Goal: Task Accomplishment & Management: Manage account settings

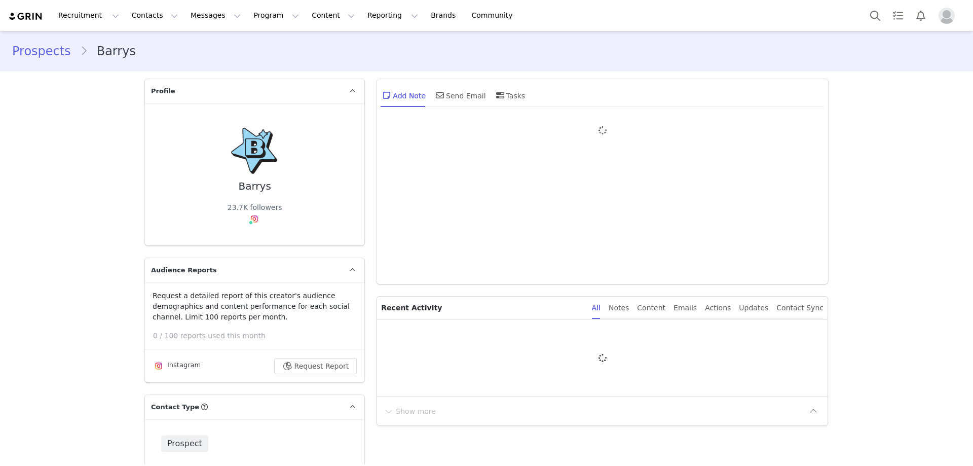
type input "+1 ([GEOGRAPHIC_DATA])"
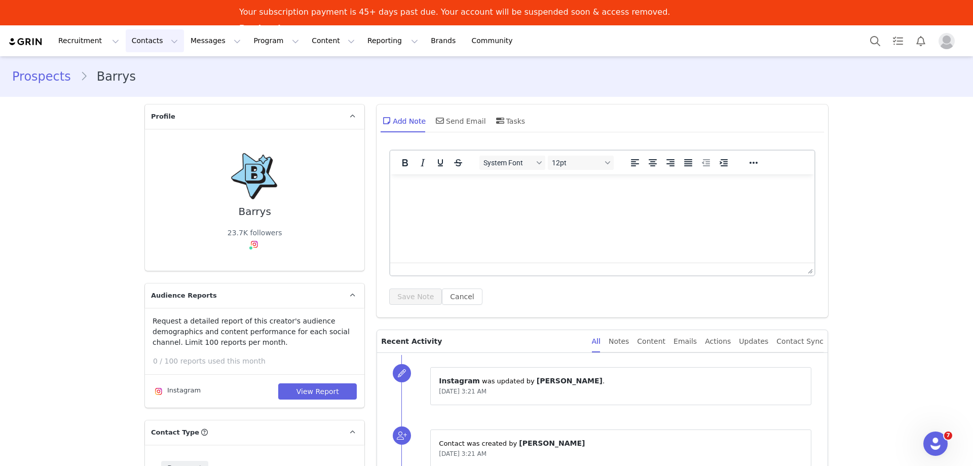
click at [158, 39] on button "Contacts Contacts" at bounding box center [155, 40] width 58 height 23
click at [171, 89] on div "Prospects" at bounding box center [156, 89] width 68 height 11
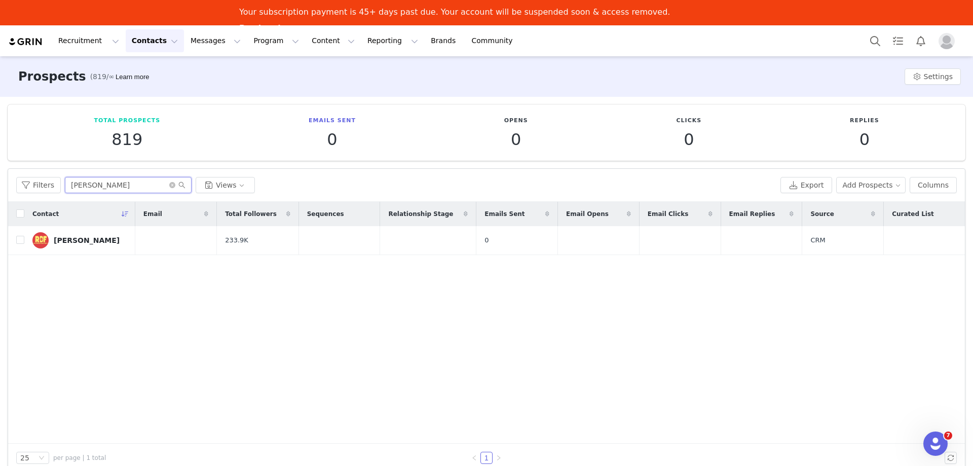
click at [147, 183] on input "[PERSON_NAME]" at bounding box center [128, 185] width 127 height 16
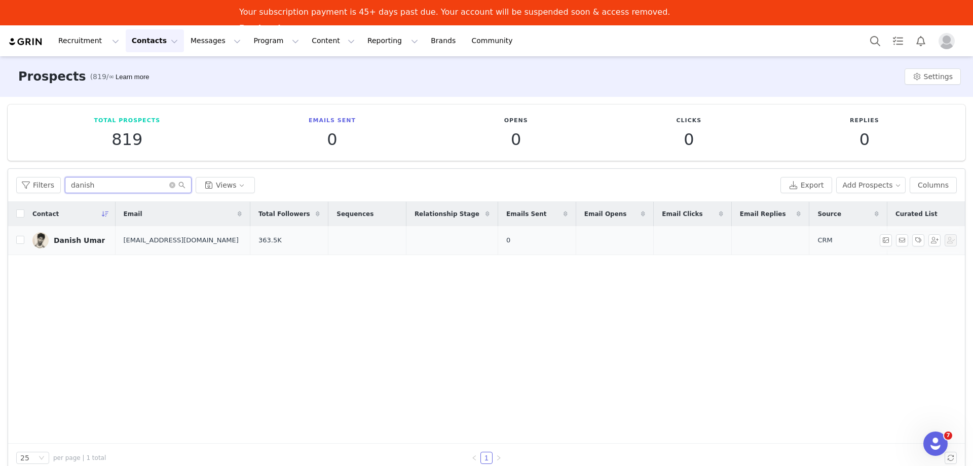
type input "danish"
click at [81, 244] on link "Danish Umar" at bounding box center [69, 240] width 75 height 16
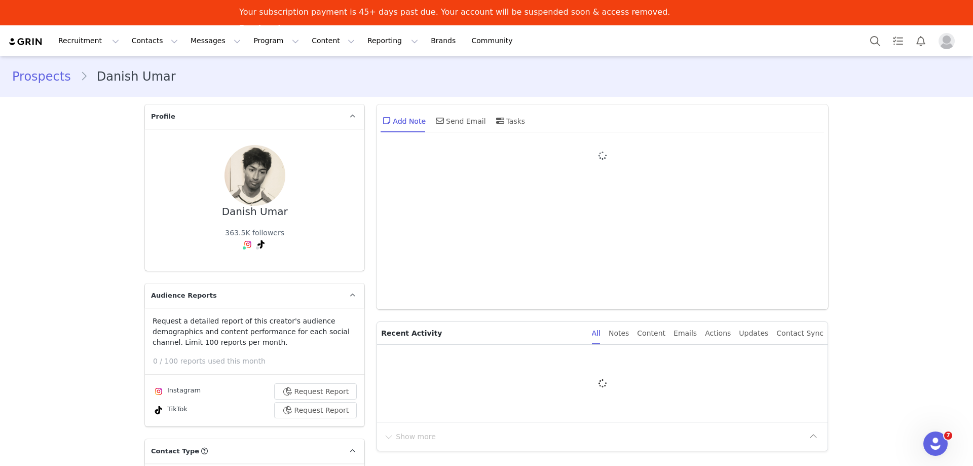
type input "+1 ([GEOGRAPHIC_DATA])"
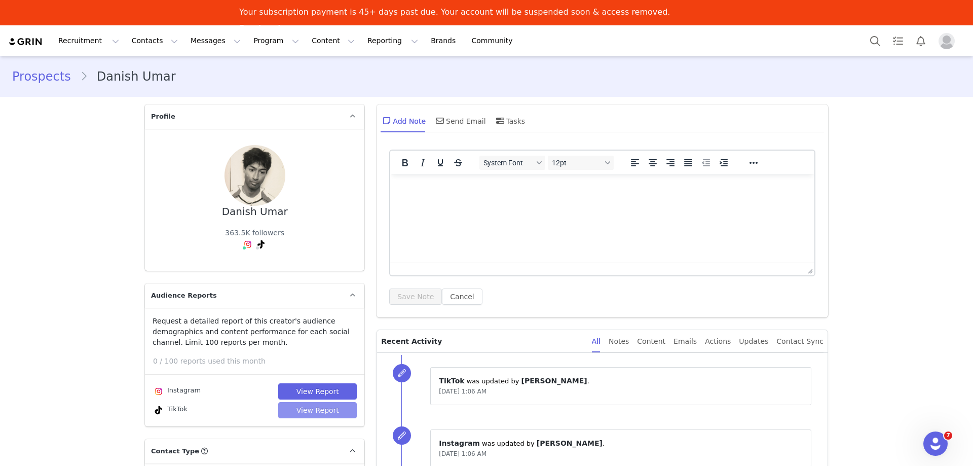
click at [301, 407] on button "View Report" at bounding box center [317, 410] width 79 height 16
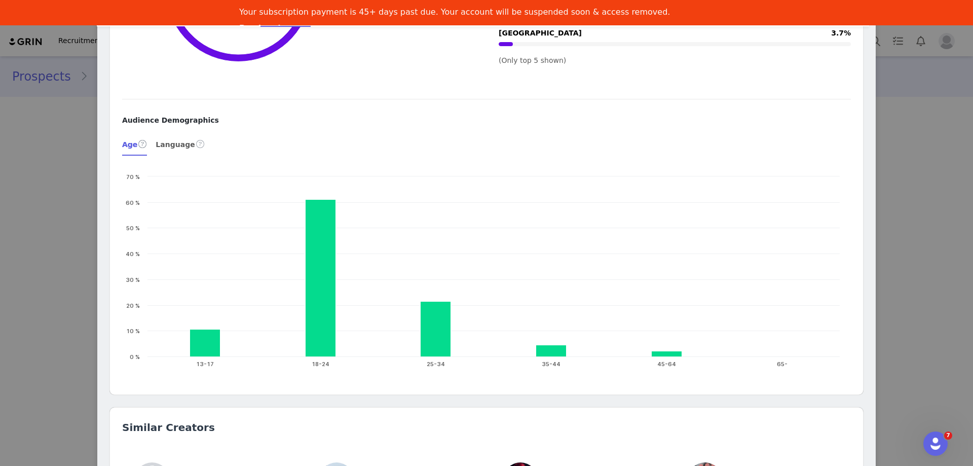
scroll to position [1073, 0]
click at [916, 243] on div "Danish Umar @danimonstah Collabs ➡️ [EMAIL_ADDRESS][DOMAIN_NAME] Location [GEOG…" at bounding box center [486, 233] width 973 height 466
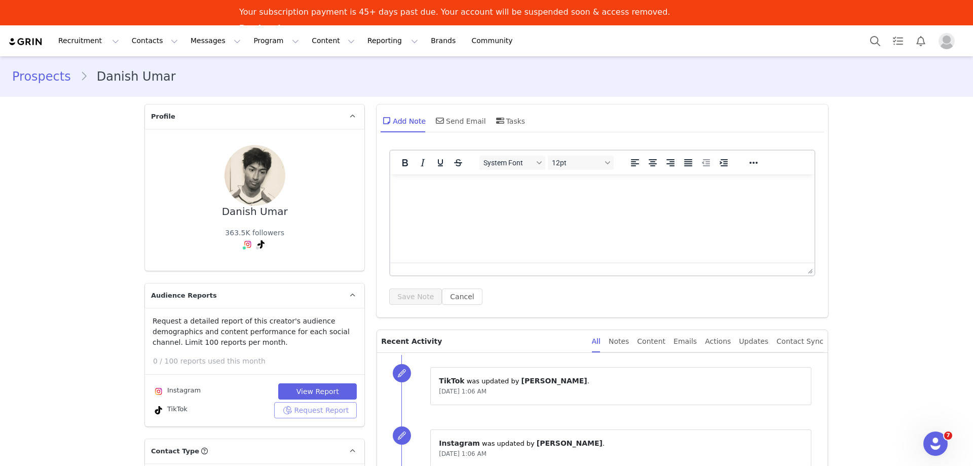
scroll to position [0, 0]
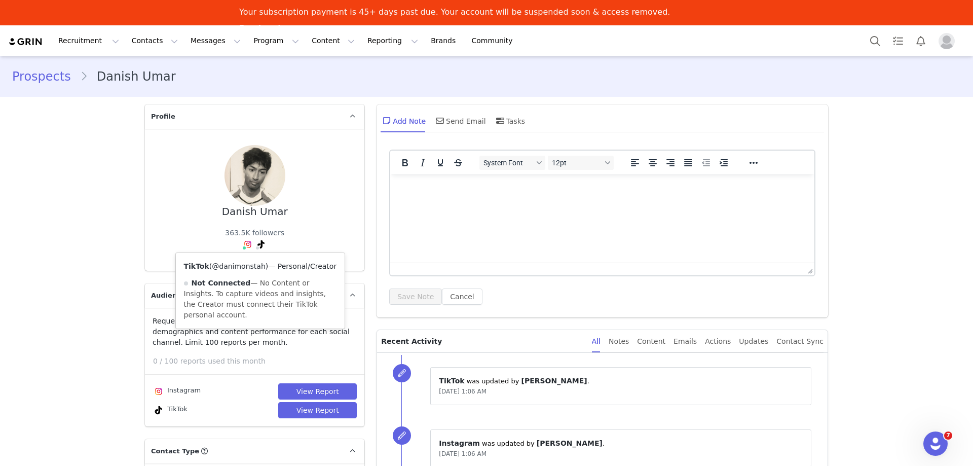
click at [239, 266] on link "@danimonstah" at bounding box center [239, 266] width 54 height 8
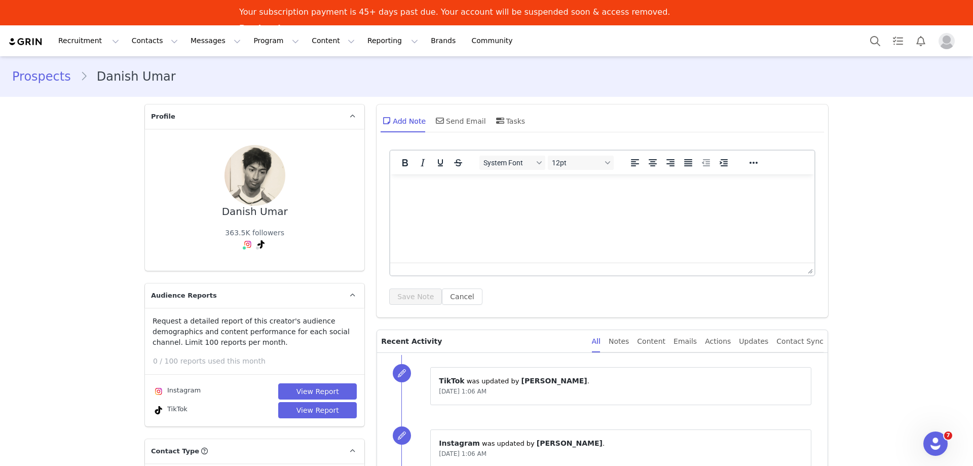
click at [24, 40] on img at bounding box center [25, 42] width 35 height 10
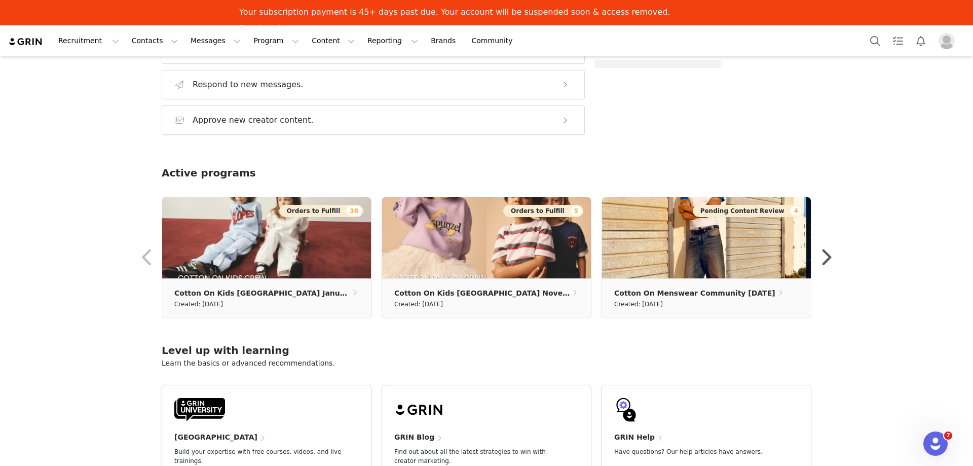
scroll to position [228, 0]
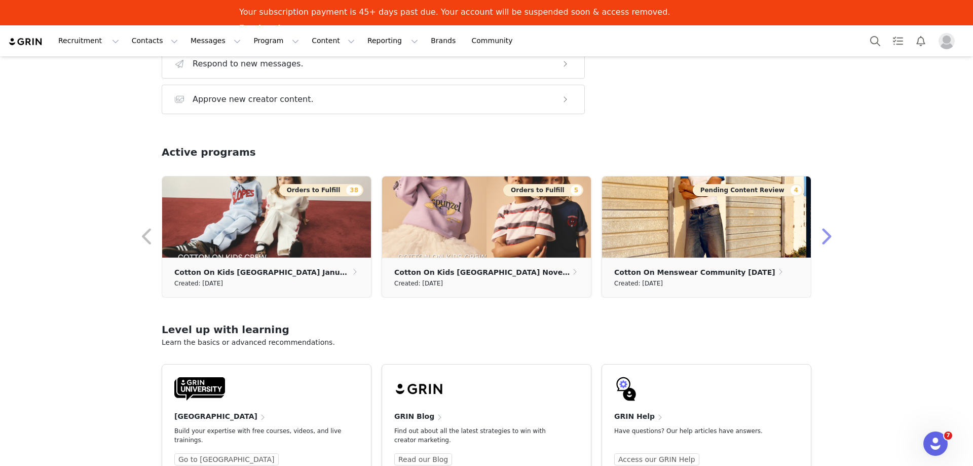
click at [826, 237] on button "button" at bounding box center [825, 237] width 20 height 24
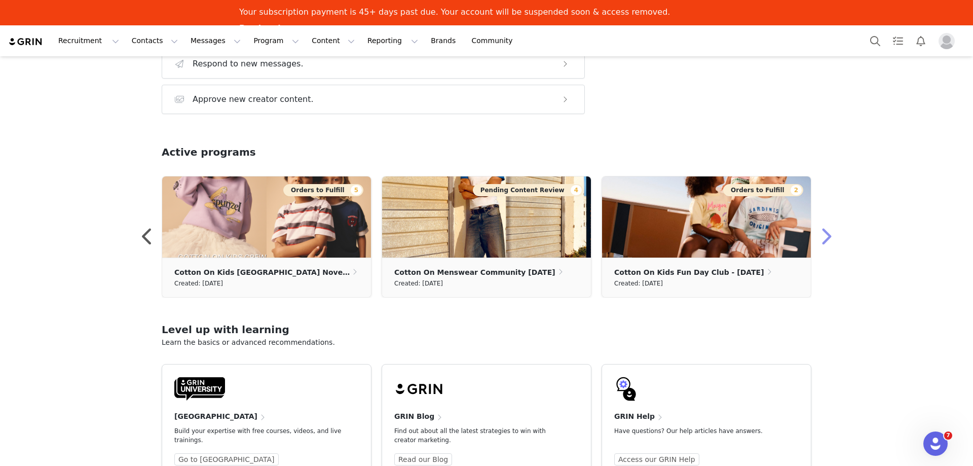
click at [826, 237] on button "button" at bounding box center [825, 237] width 20 height 24
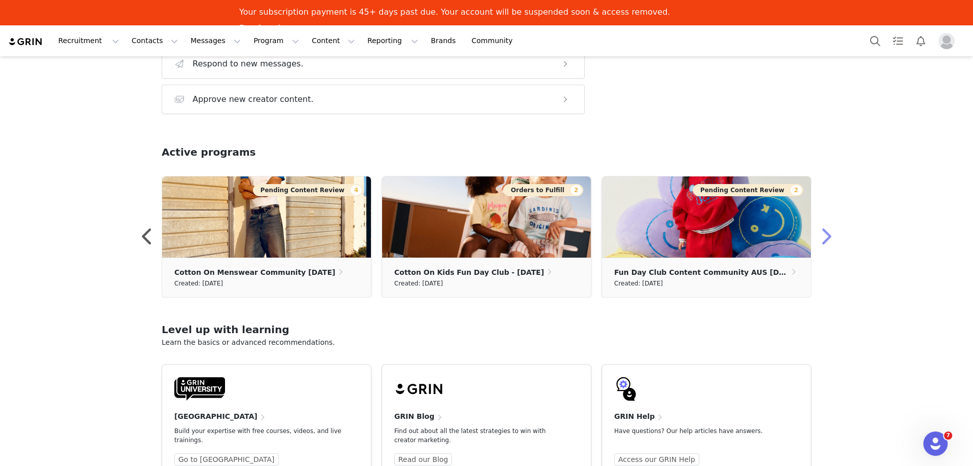
click at [826, 237] on button "button" at bounding box center [825, 237] width 20 height 24
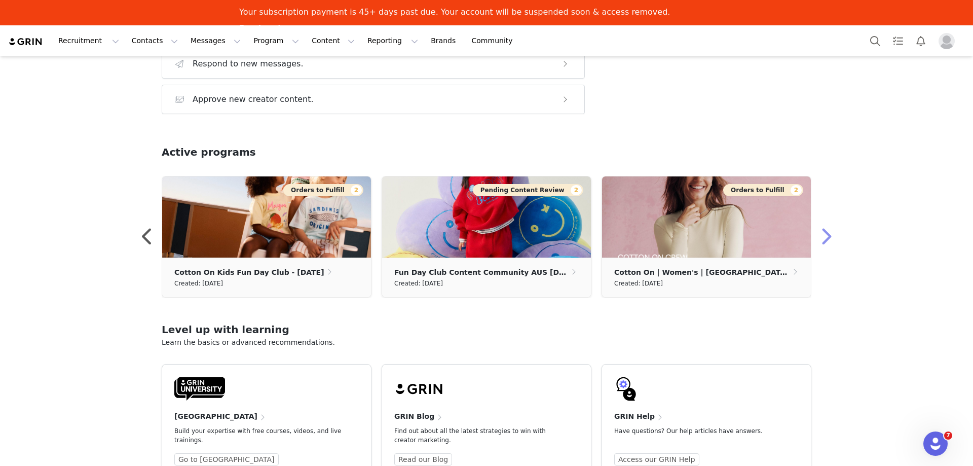
click at [826, 237] on button "button" at bounding box center [825, 237] width 20 height 24
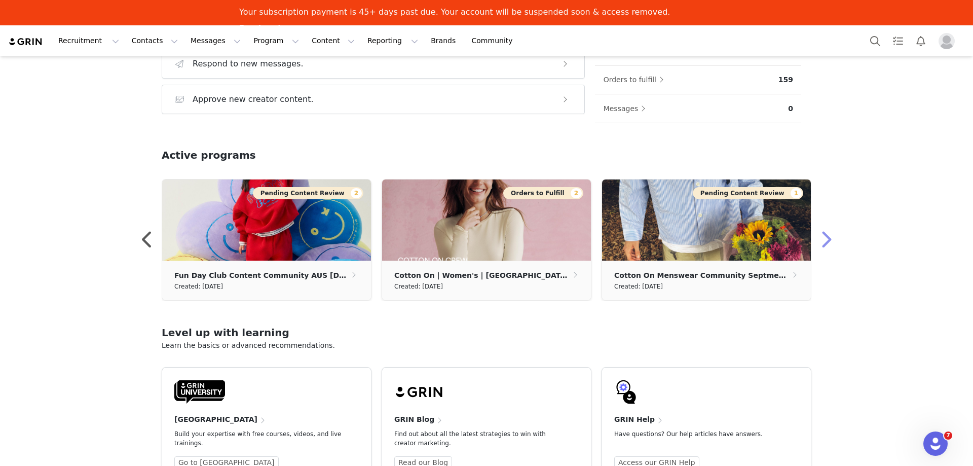
click at [826, 237] on button "button" at bounding box center [825, 240] width 20 height 24
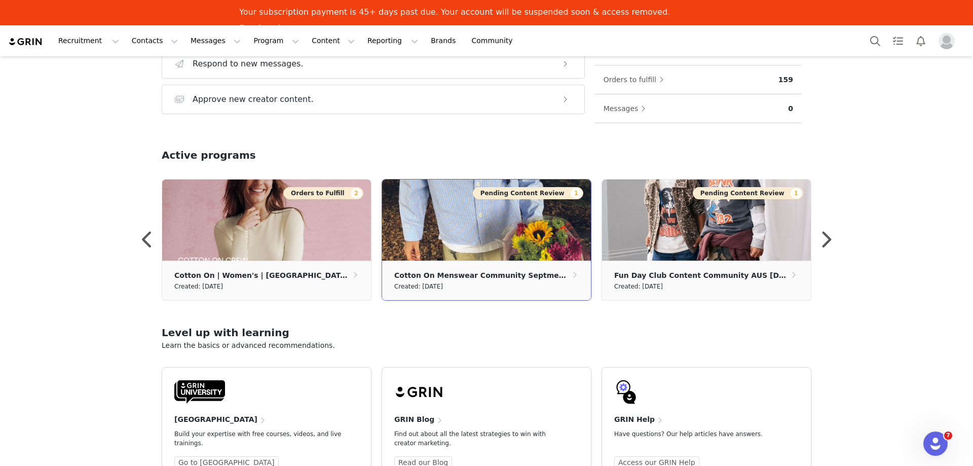
click at [525, 257] on img at bounding box center [486, 219] width 209 height 81
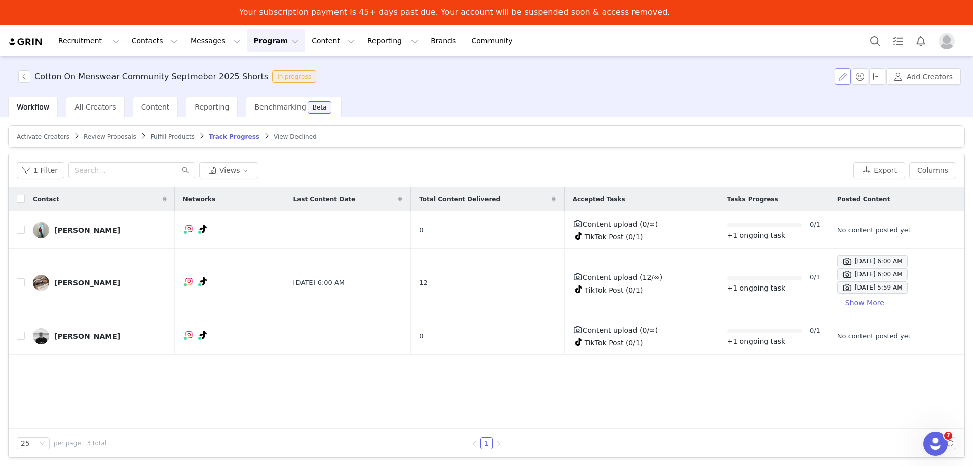
click at [851, 76] on button "button" at bounding box center [843, 76] width 16 height 16
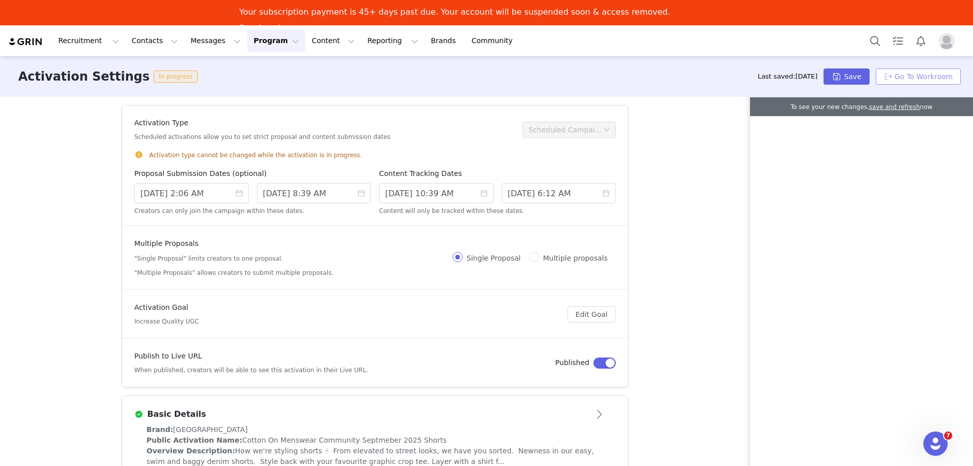
click at [907, 75] on button "Go To Workroom" at bounding box center [918, 76] width 85 height 16
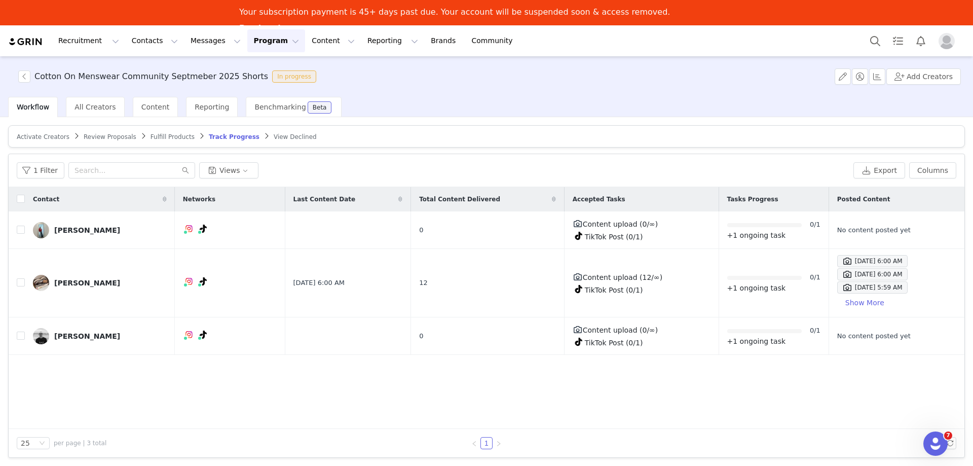
click at [153, 131] on article "Activate Creators Review Proposals Fulfill Products Track Progress View Declined" at bounding box center [486, 136] width 957 height 22
click at [151, 138] on span "Fulfill Products" at bounding box center [173, 136] width 44 height 7
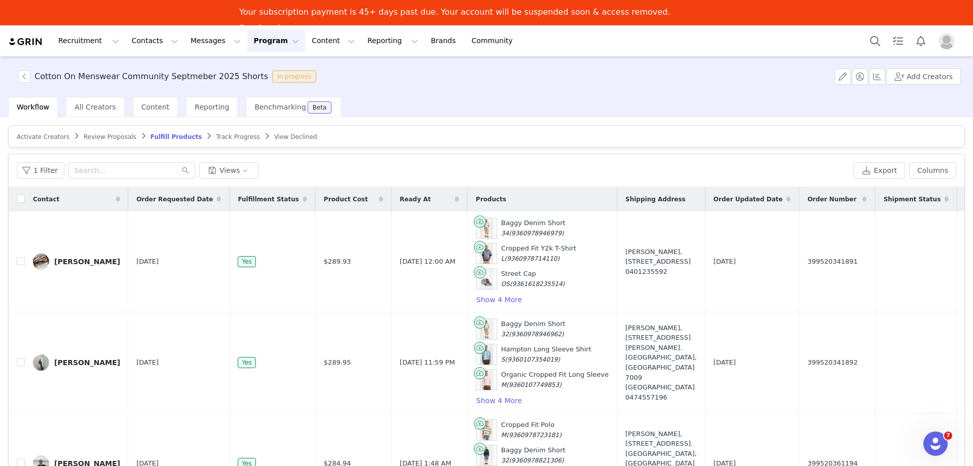
scroll to position [20, 0]
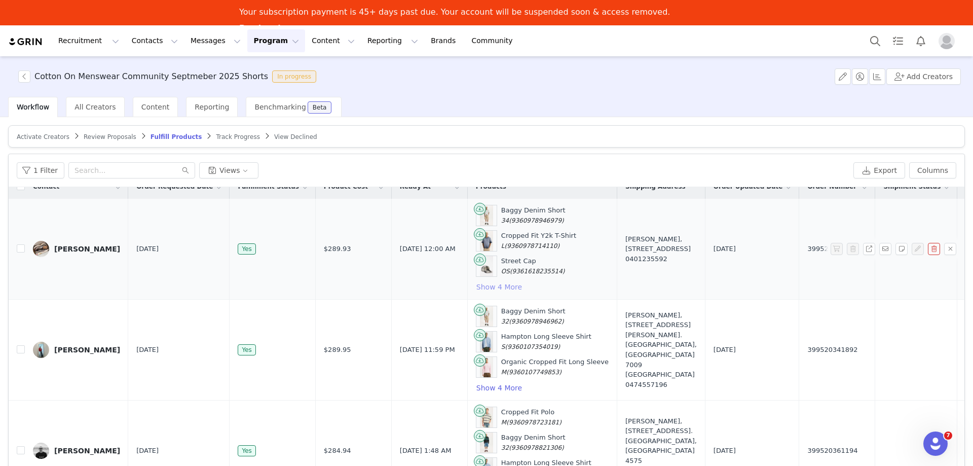
click at [476, 281] on button "Show 4 More" at bounding box center [499, 287] width 47 height 12
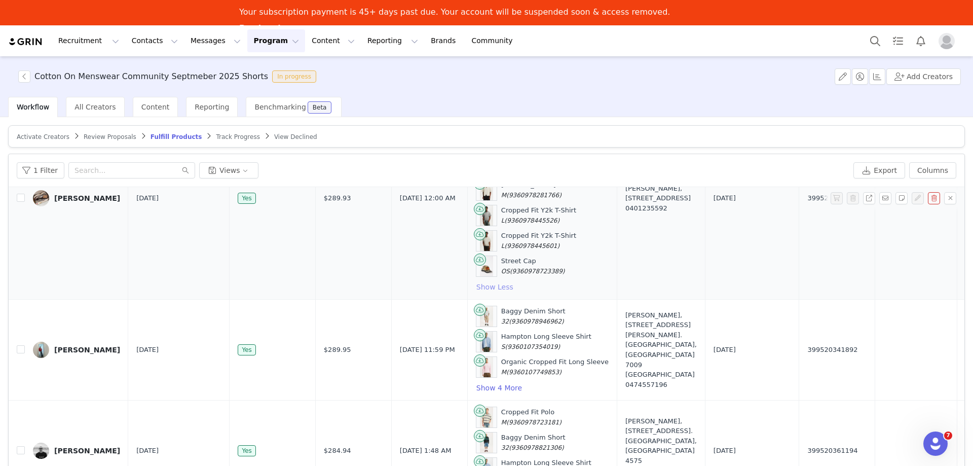
scroll to position [121, 0]
click at [476, 382] on button "Show 4 More" at bounding box center [499, 388] width 47 height 12
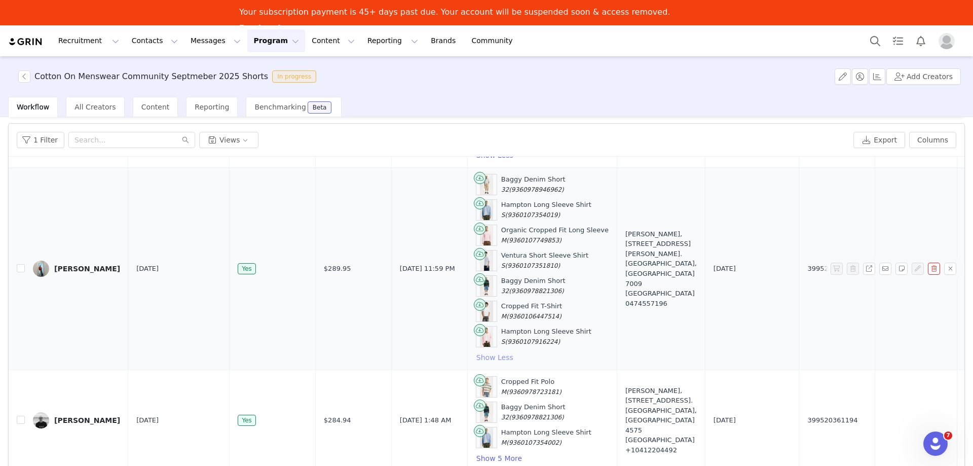
scroll to position [48, 0]
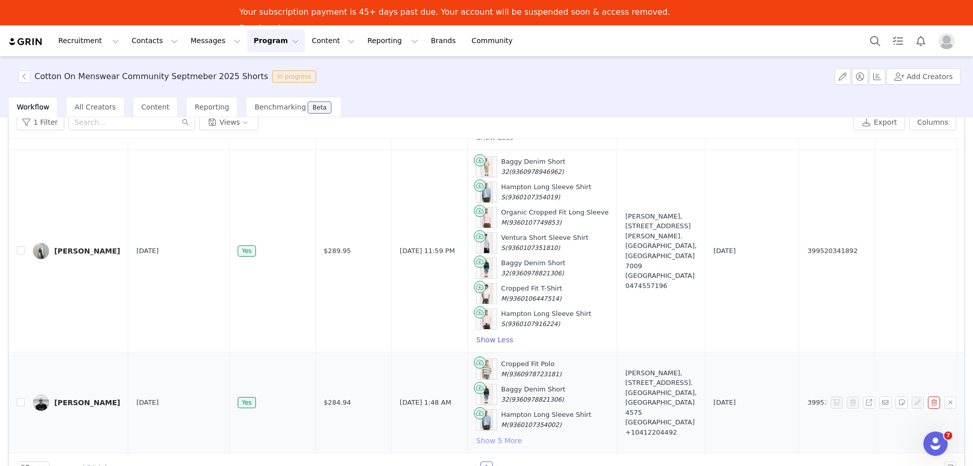
click at [476, 434] on button "Show 5 More" at bounding box center [499, 440] width 47 height 12
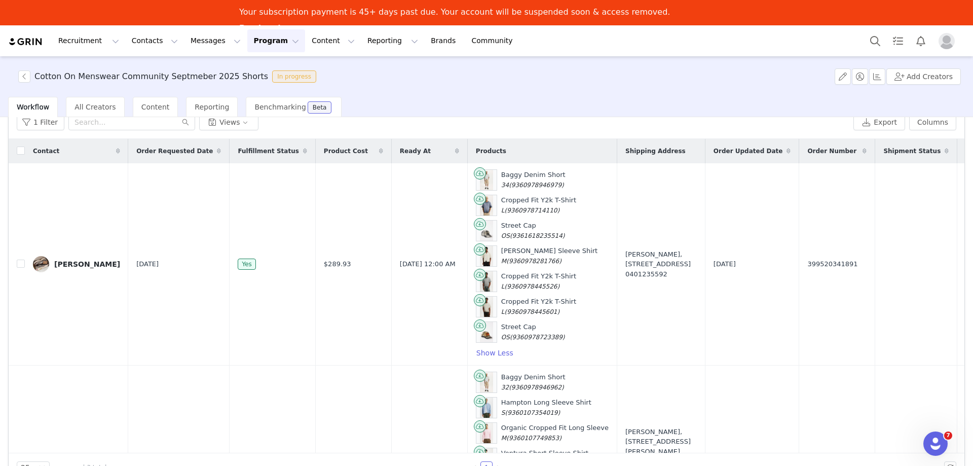
scroll to position [0, 0]
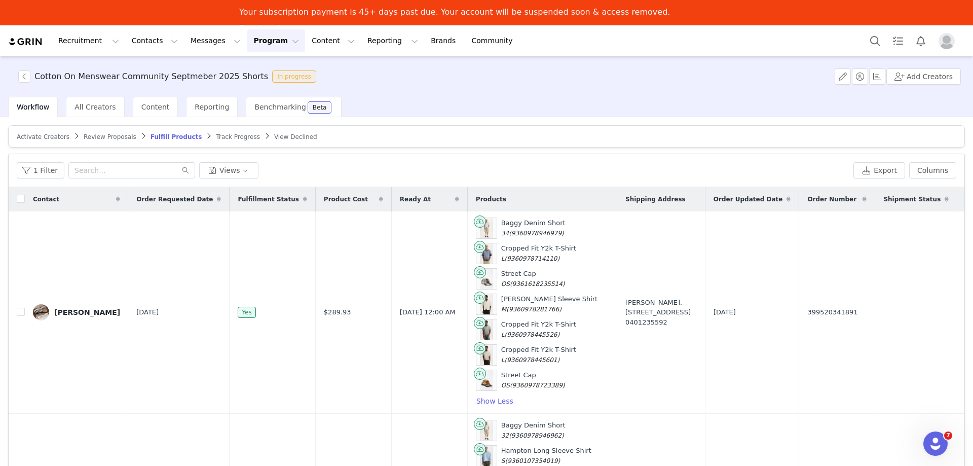
click at [216, 136] on span "Track Progress" at bounding box center [238, 136] width 44 height 7
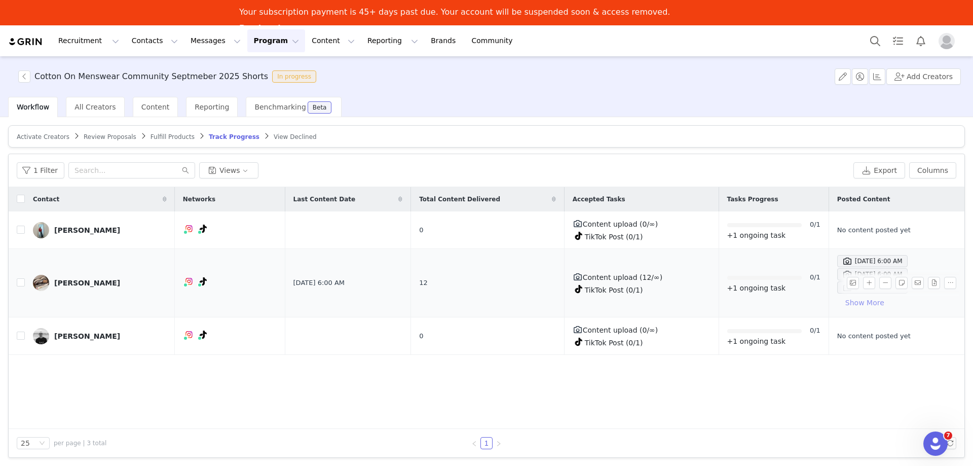
click at [844, 298] on button "Show More" at bounding box center [864, 302] width 55 height 16
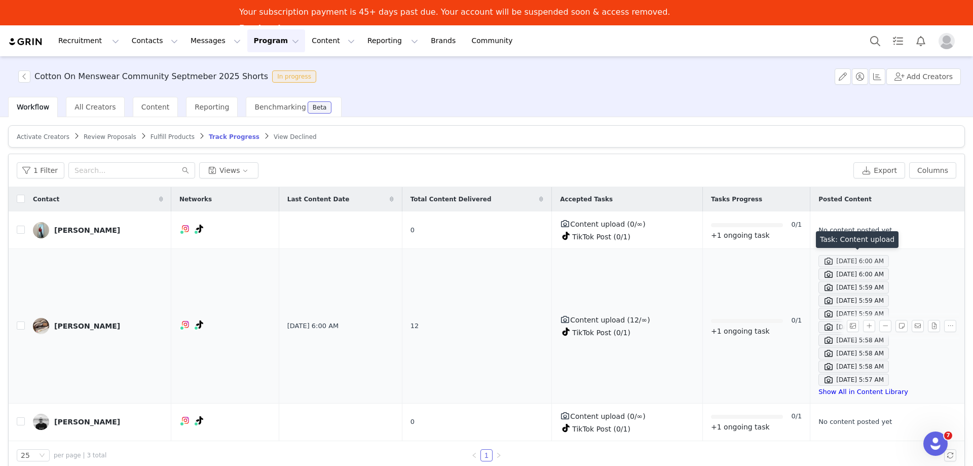
click at [842, 263] on div "[DATE] 6:00 AM" at bounding box center [854, 261] width 60 height 12
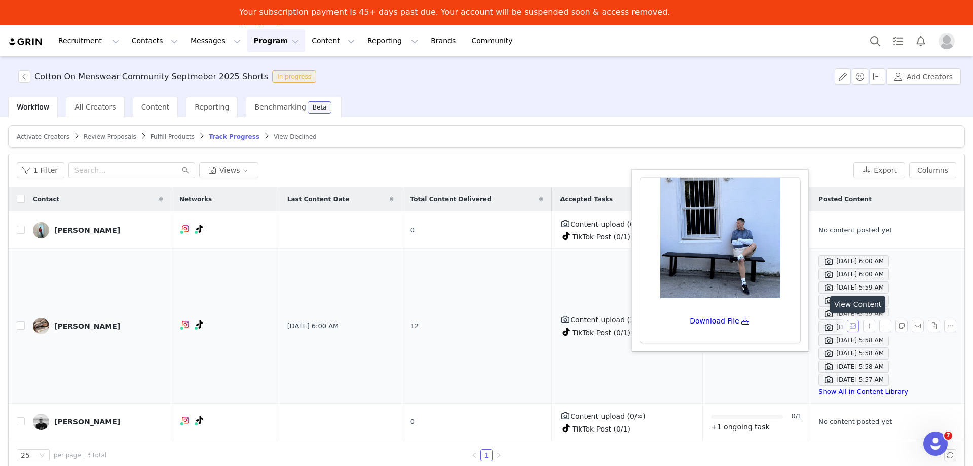
click at [849, 327] on button "button" at bounding box center [853, 326] width 12 height 12
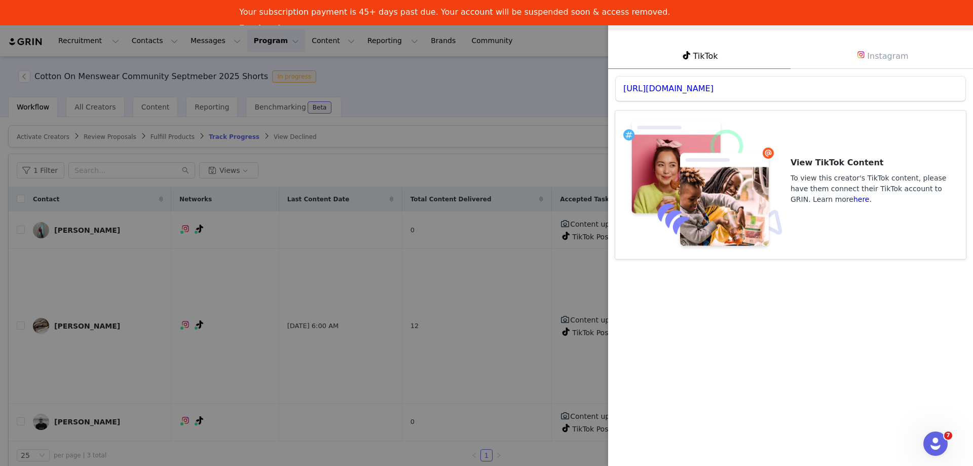
click at [562, 97] on div at bounding box center [486, 233] width 973 height 466
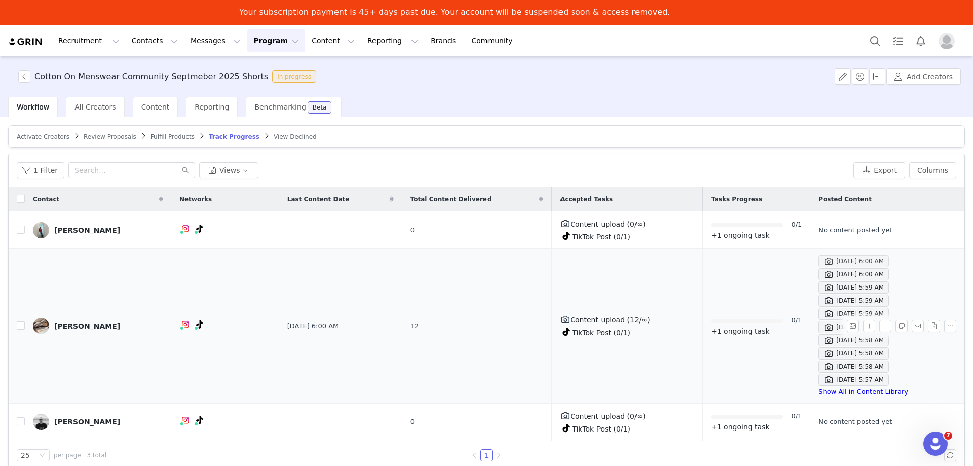
click at [831, 261] on div "[DATE] 6:00 AM" at bounding box center [854, 261] width 60 height 12
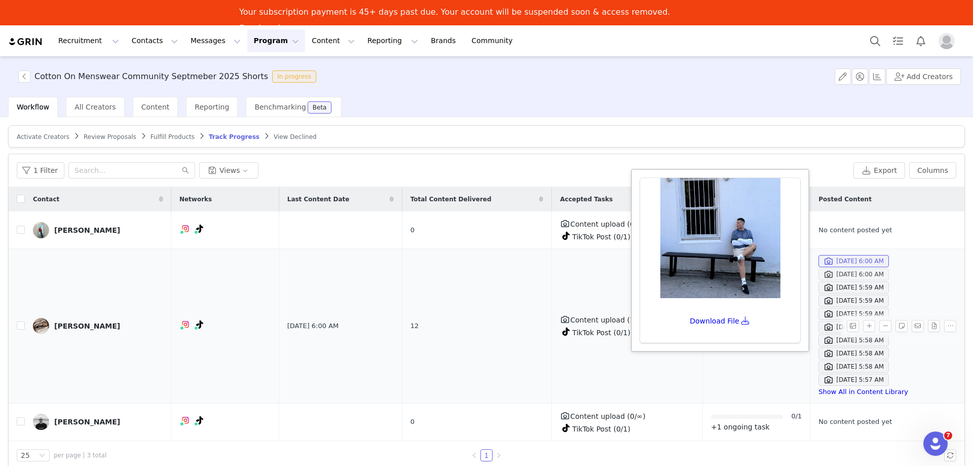
click at [829, 277] on div "[DATE] 6:00 AM" at bounding box center [854, 274] width 60 height 12
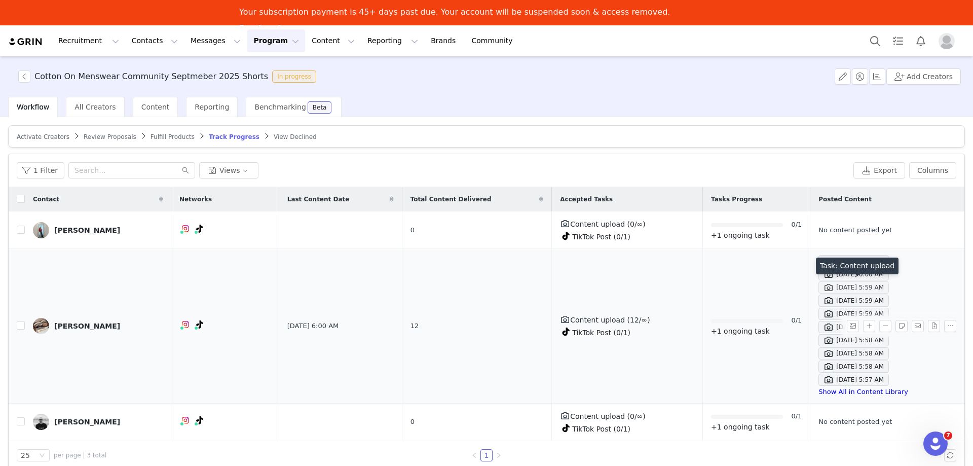
click at [828, 286] on div "[DATE] 5:59 AM" at bounding box center [854, 287] width 60 height 12
click at [832, 301] on div "[DATE] 5:59 AM" at bounding box center [854, 300] width 60 height 12
click at [827, 292] on div "[DATE] 6:00 AM [DATE] 6:00 AM [DATE] 5:59 AM [DATE] 5:59 AM [DATE] 5:59 AM [DAT…" at bounding box center [885, 326] width 134 height 142
click at [824, 287] on span at bounding box center [829, 287] width 10 height 12
click at [824, 303] on span at bounding box center [829, 300] width 10 height 12
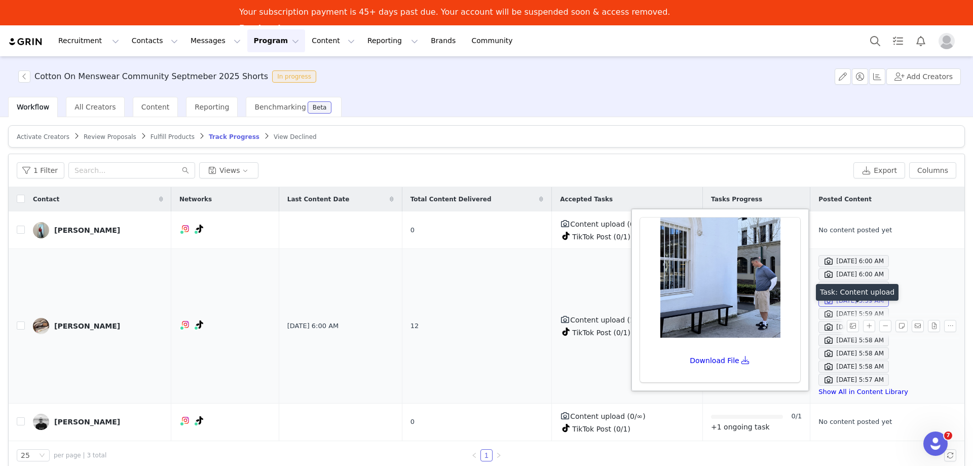
click at [824, 315] on span at bounding box center [829, 314] width 10 height 12
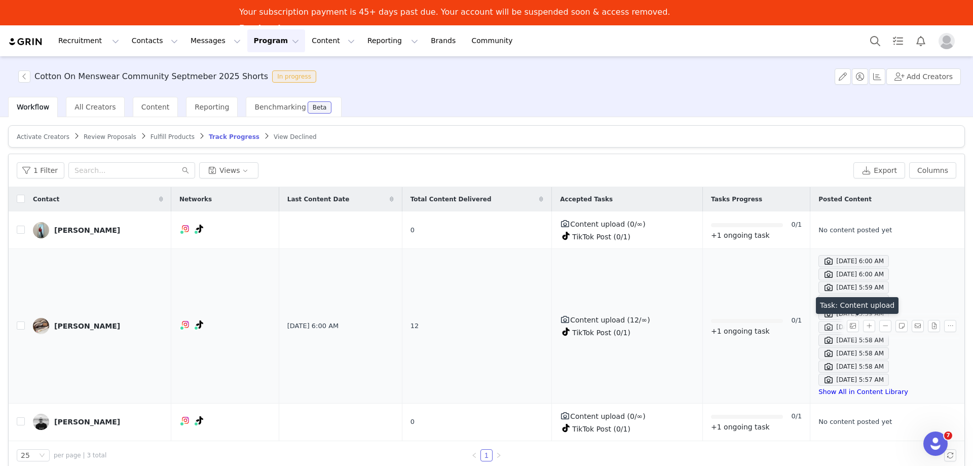
click at [824, 329] on span at bounding box center [829, 327] width 10 height 12
click at [824, 344] on span at bounding box center [829, 340] width 10 height 12
click at [829, 394] on link "Show All in Content Library" at bounding box center [863, 392] width 90 height 8
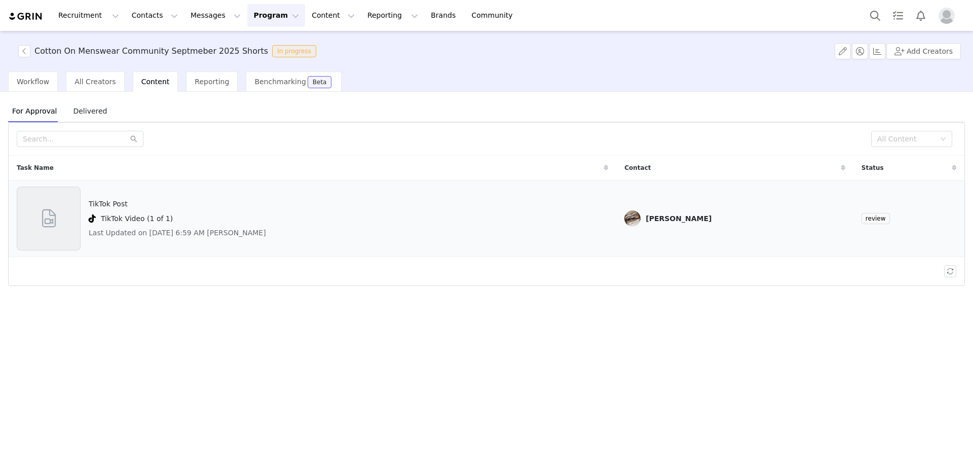
click at [604, 217] on div "TikTok Post TikTok Video (1 of 1) Last Updated on [DATE] 6:59 AM [PERSON_NAME]" at bounding box center [312, 218] width 591 height 64
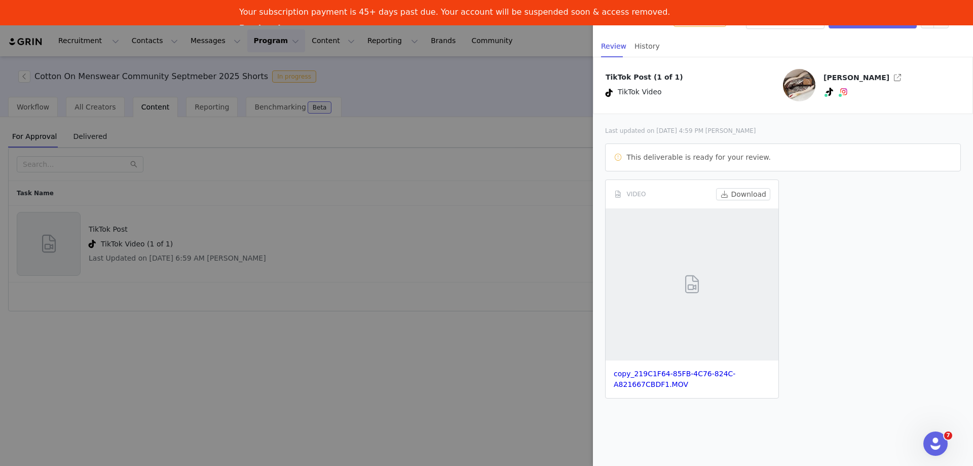
click at [487, 295] on div at bounding box center [486, 233] width 973 height 466
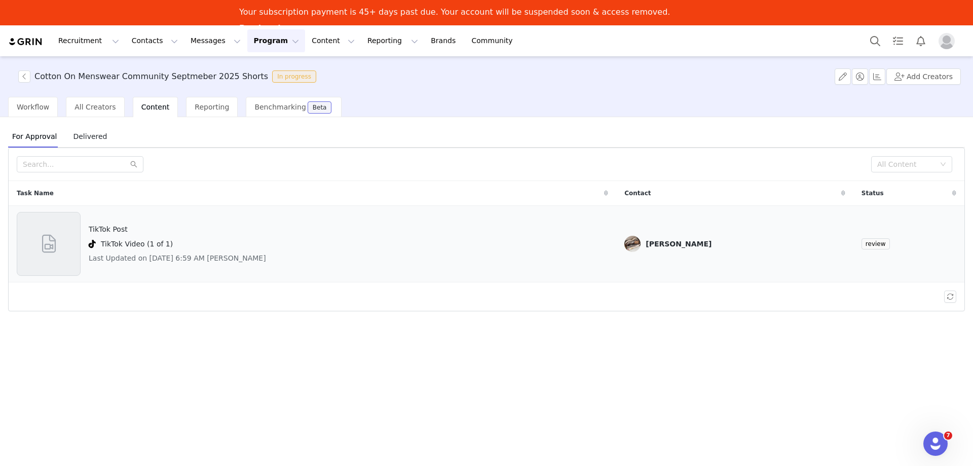
click at [458, 266] on div "TikTok Post TikTok Video (1 of 1) Last Updated on Aug 28, 2025 6:59 AM Jesse Mo…" at bounding box center [312, 244] width 591 height 64
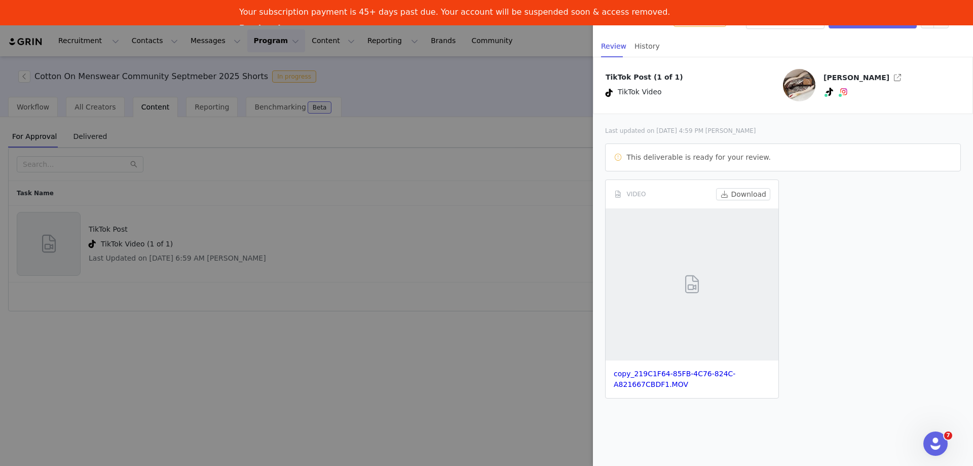
click at [742, 214] on div at bounding box center [692, 284] width 173 height 152
click at [733, 198] on button "Download" at bounding box center [743, 194] width 54 height 12
click at [569, 187] on div at bounding box center [486, 233] width 973 height 466
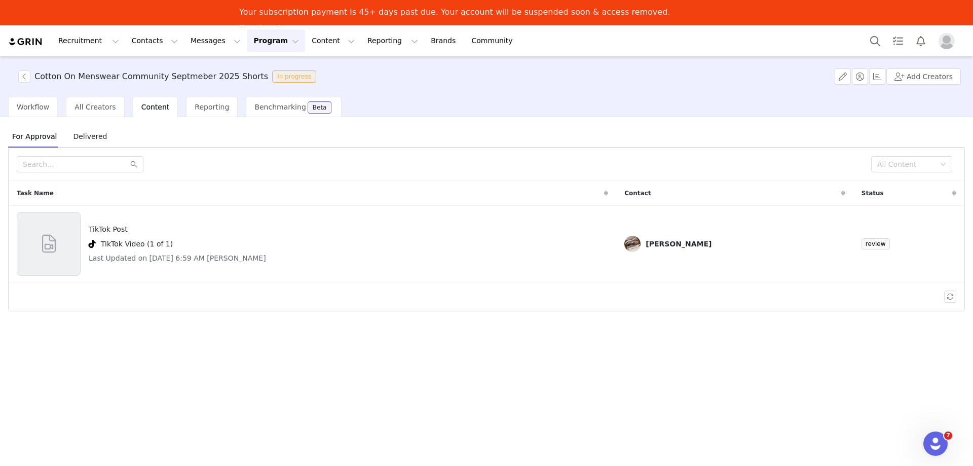
click at [86, 143] on span "Delivered" at bounding box center [90, 136] width 42 height 16
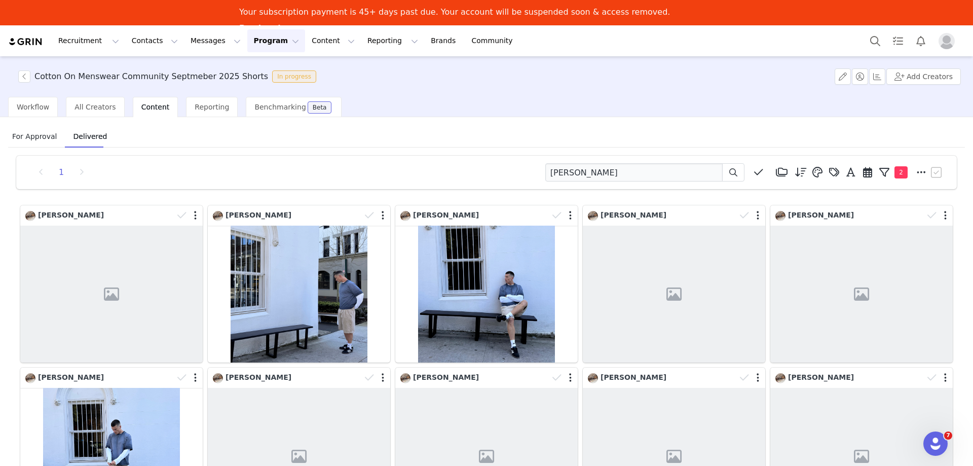
click at [36, 138] on span "For Approval" at bounding box center [34, 136] width 53 height 16
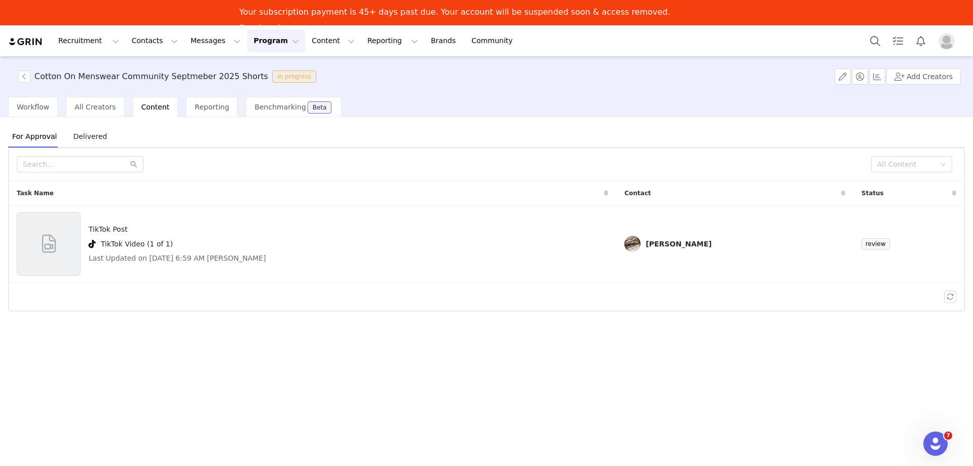
click at [88, 140] on span "Delivered" at bounding box center [90, 136] width 42 height 16
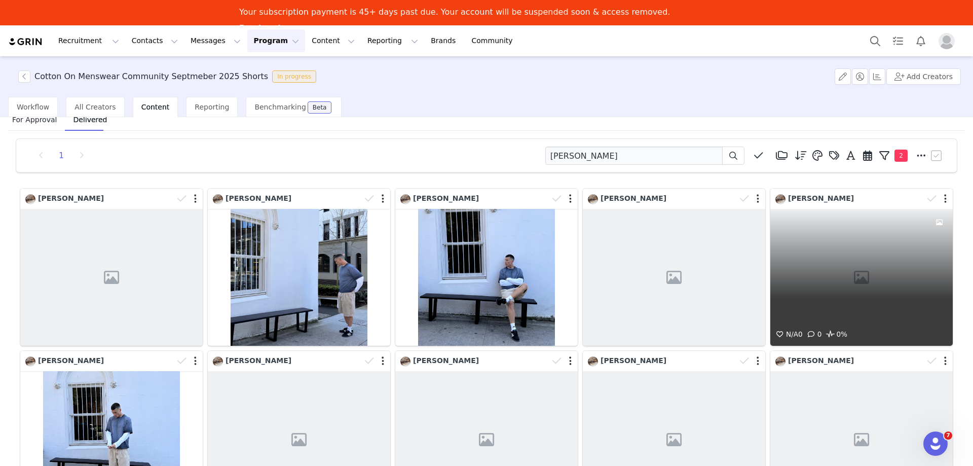
scroll to position [13, 0]
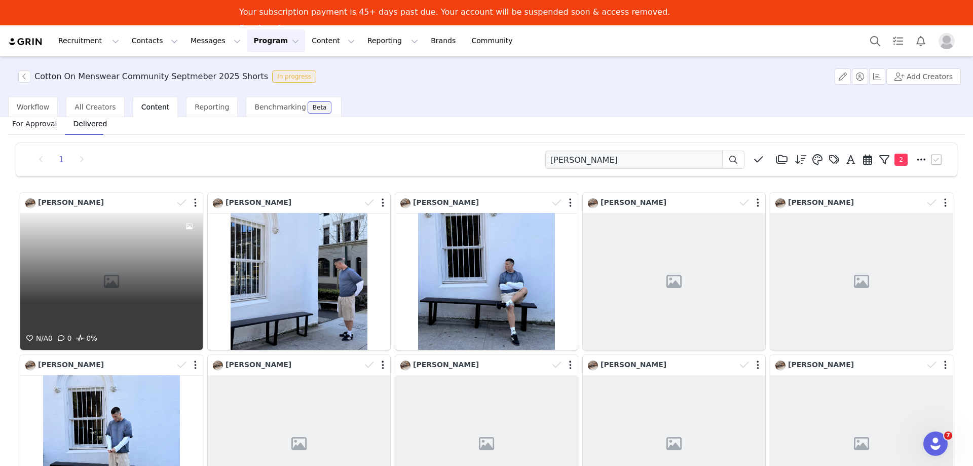
click at [172, 286] on div "N/A 0 0 0%" at bounding box center [111, 281] width 182 height 137
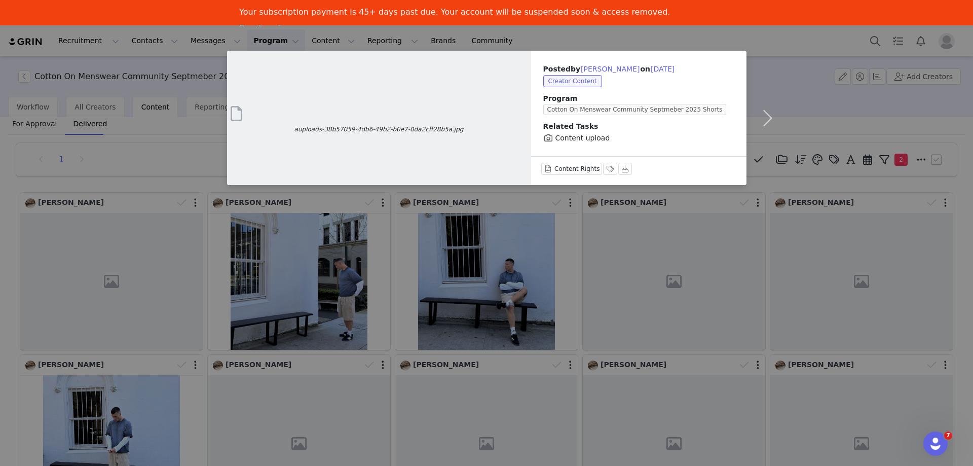
click at [295, 274] on div "auploads-38b57059-4db6-49b2-b0e7-0da2cff28b5a.jpg Posted by Jesse Morris on Aug…" at bounding box center [486, 233] width 973 height 466
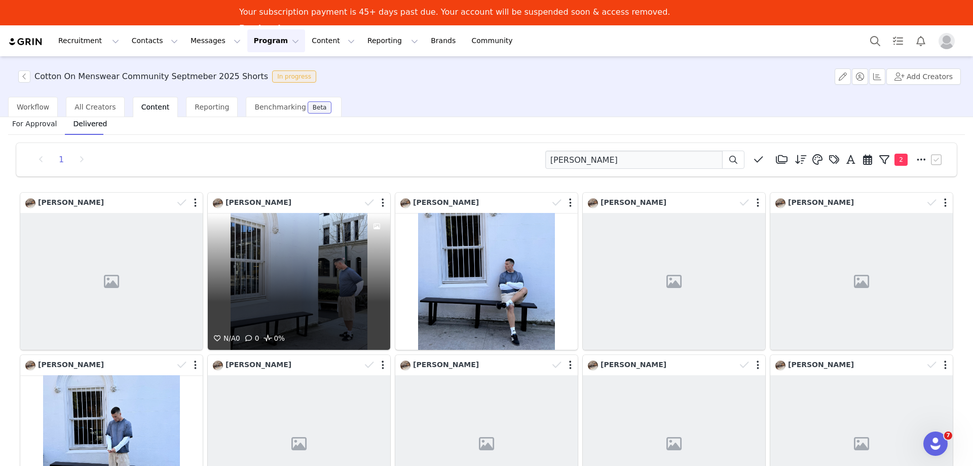
click at [295, 274] on div "N/A 0 0 0%" at bounding box center [299, 281] width 182 height 137
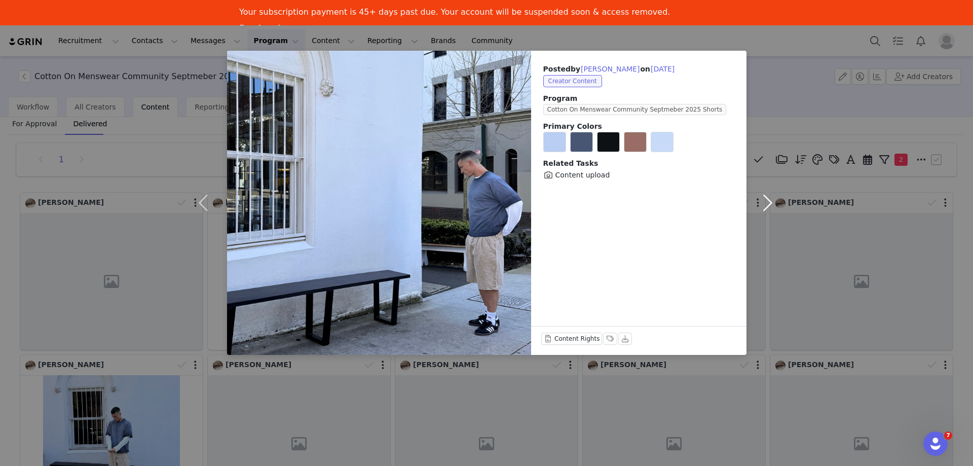
click at [769, 208] on button "button" at bounding box center [767, 203] width 43 height 304
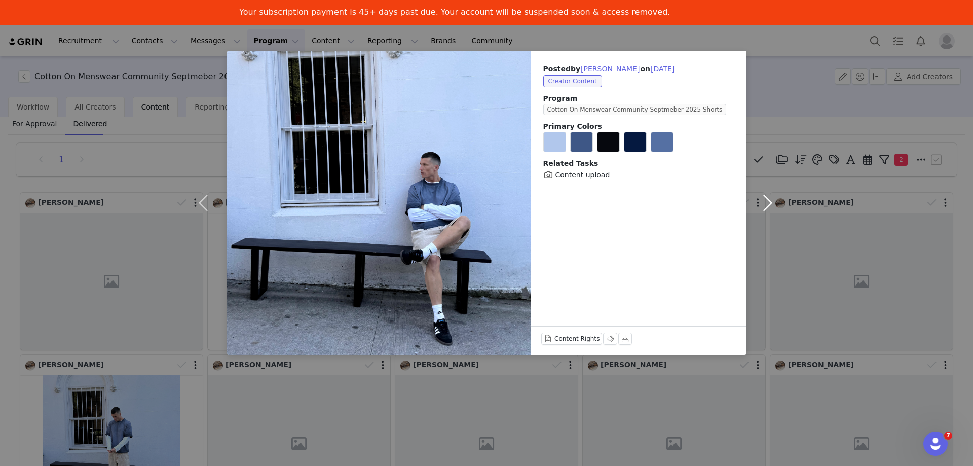
click at [769, 206] on button "button" at bounding box center [767, 203] width 43 height 304
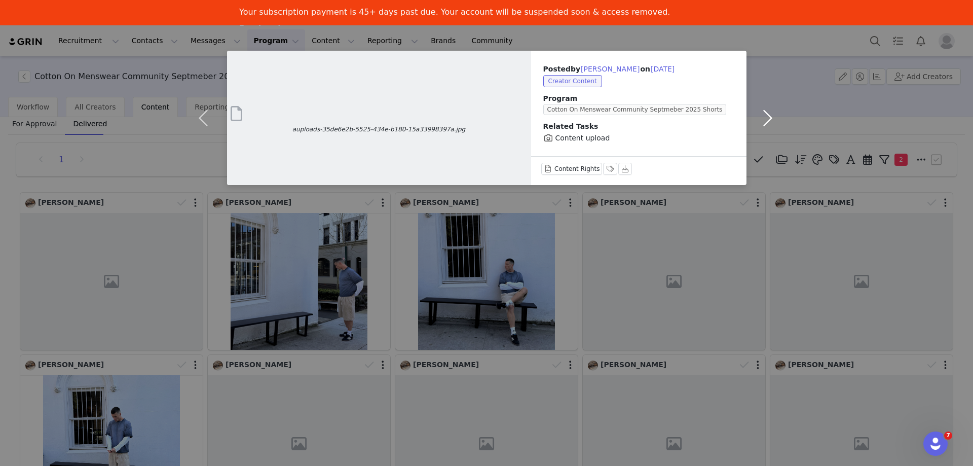
click at [773, 117] on button "button" at bounding box center [767, 118] width 43 height 134
click at [765, 108] on button "button" at bounding box center [767, 118] width 43 height 134
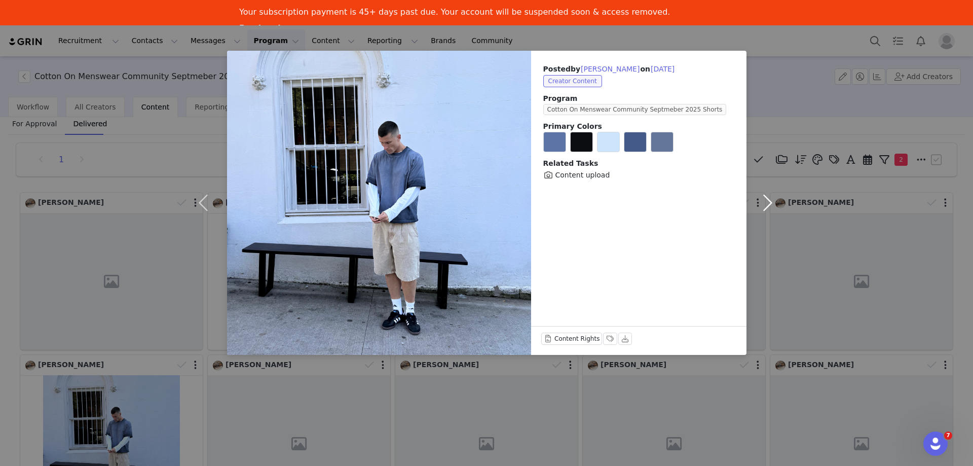
click at [770, 193] on button "button" at bounding box center [767, 203] width 43 height 304
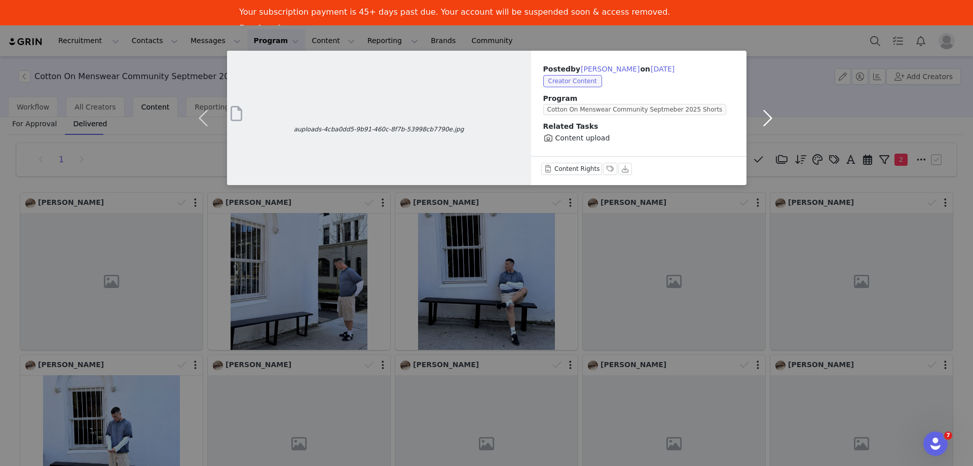
click at [769, 121] on button "button" at bounding box center [767, 118] width 43 height 134
click at [769, 123] on button "button" at bounding box center [767, 118] width 43 height 134
click at [688, 313] on div "auploads-5217deea-e1e0-4e47-a4f8-342c6fabe6e1.jpg Posted by Jesse Morris on Aug…" at bounding box center [486, 233] width 973 height 466
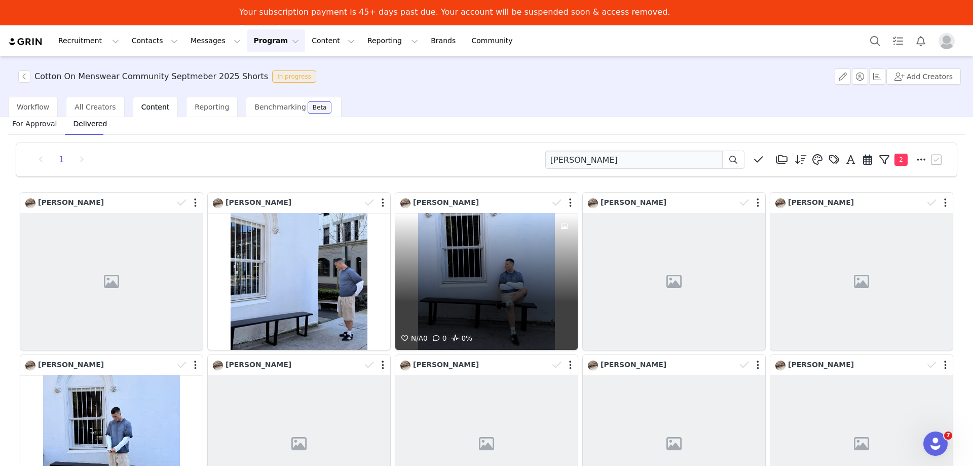
click at [508, 310] on div "N/A 0 0 0%" at bounding box center [486, 281] width 182 height 137
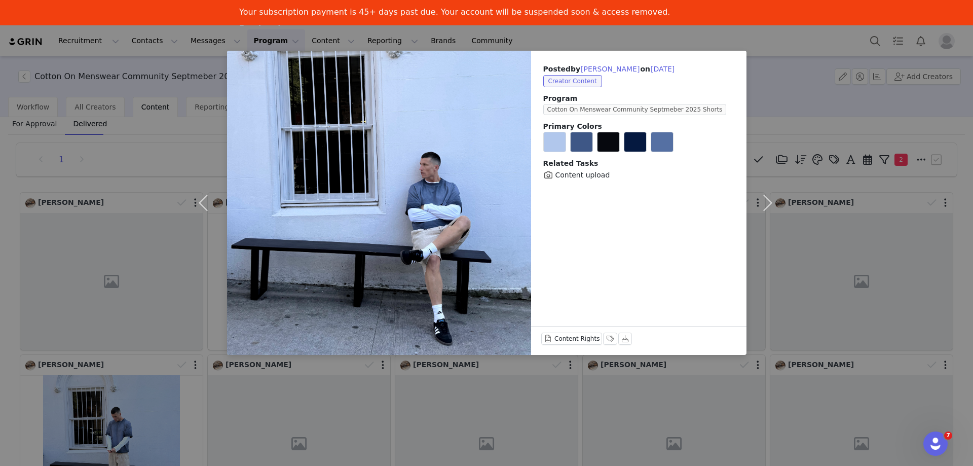
click at [791, 256] on div "Posted by Jesse Morris on Aug 28, 2025 Creator Content Program Cotton On Menswe…" at bounding box center [486, 233] width 973 height 466
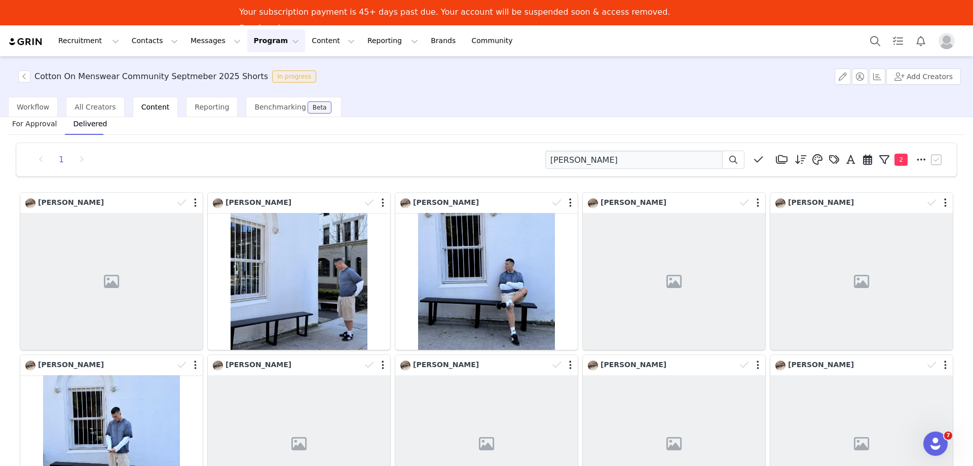
scroll to position [0, 0]
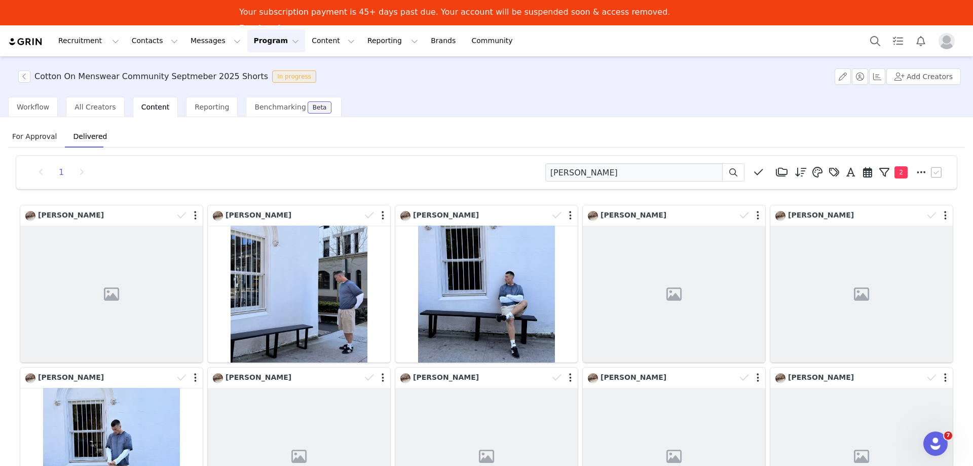
click at [32, 135] on span "For Approval" at bounding box center [34, 136] width 53 height 16
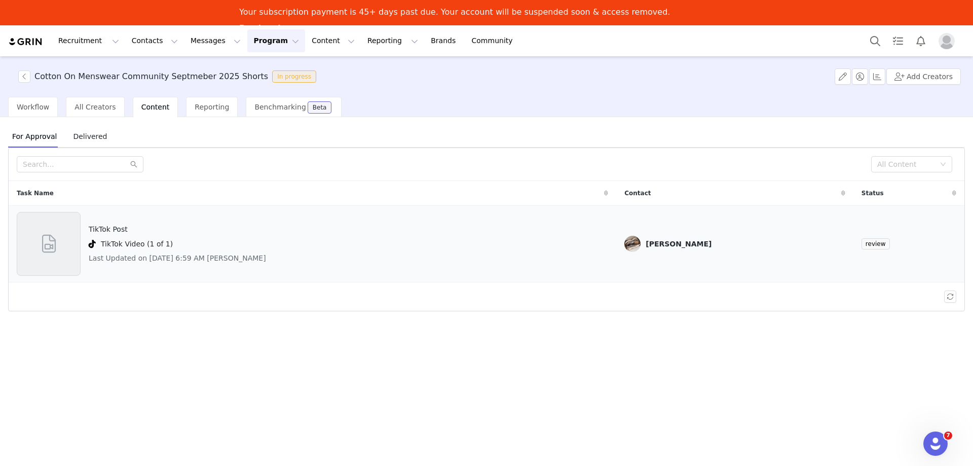
click at [119, 242] on h4 "TikTok Video (1 of 1)" at bounding box center [137, 244] width 72 height 11
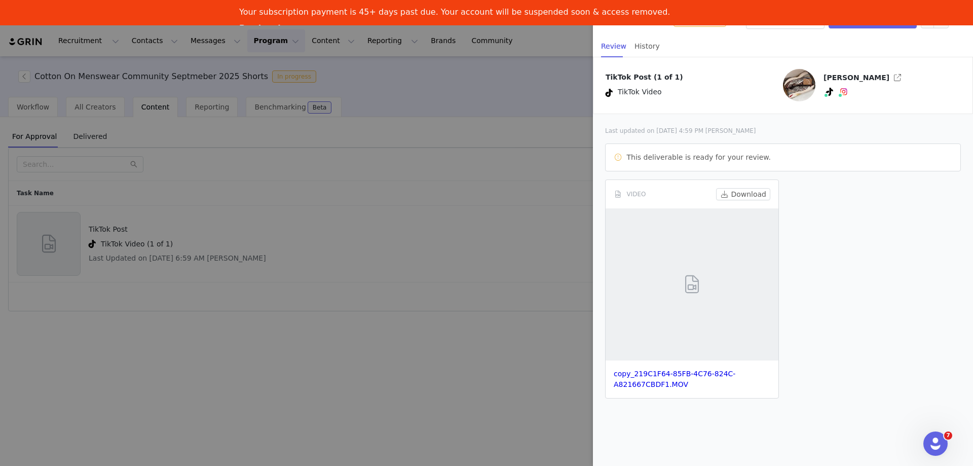
click at [738, 271] on div at bounding box center [692, 284] width 173 height 152
click at [659, 267] on div at bounding box center [692, 284] width 173 height 152
click at [476, 360] on div at bounding box center [486, 233] width 973 height 466
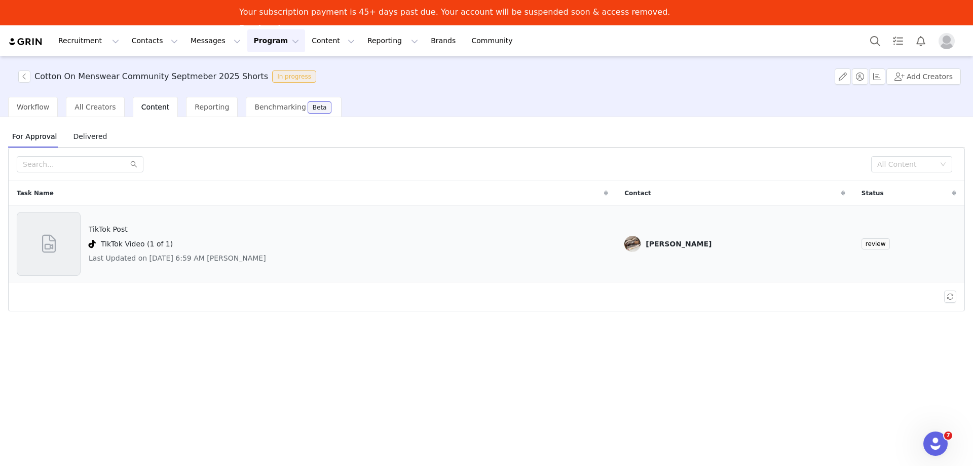
click at [96, 227] on h4 "TikTok Post" at bounding box center [177, 229] width 177 height 11
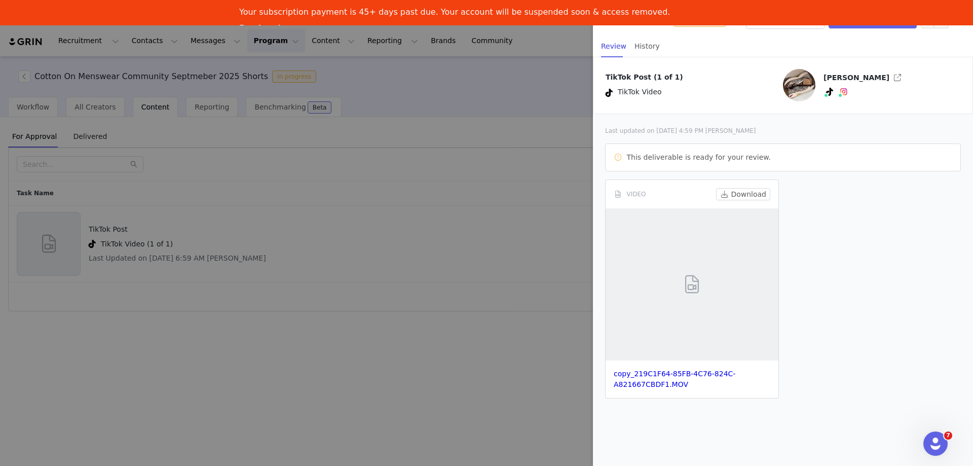
click at [683, 380] on div "copy_219C1F64-85FB-4C76-824C-A821667CBDF1.MOV" at bounding box center [692, 379] width 173 height 38
click at [668, 370] on link "copy_219C1F64-85FB-4C76-824C-A821667CBDF1.MOV" at bounding box center [675, 378] width 122 height 19
click at [678, 321] on div at bounding box center [692, 284] width 173 height 152
click at [377, 193] on div at bounding box center [486, 233] width 973 height 466
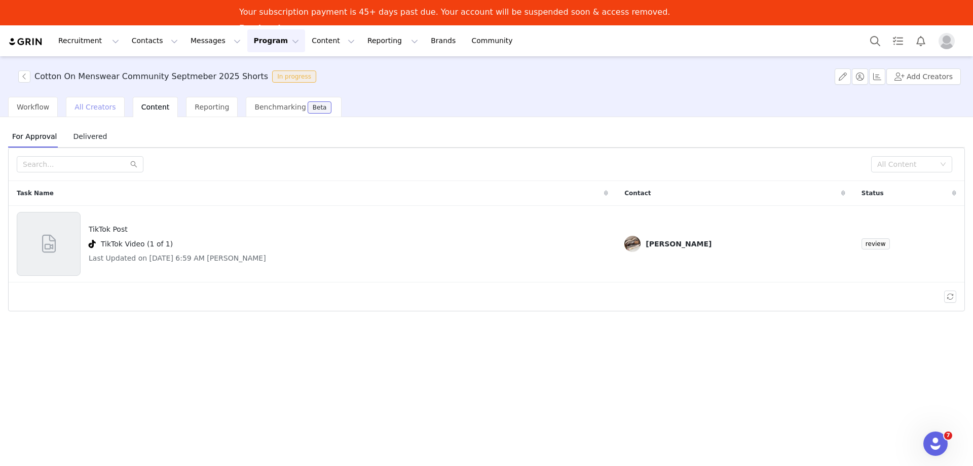
click at [99, 107] on span "All Creators" at bounding box center [94, 107] width 41 height 8
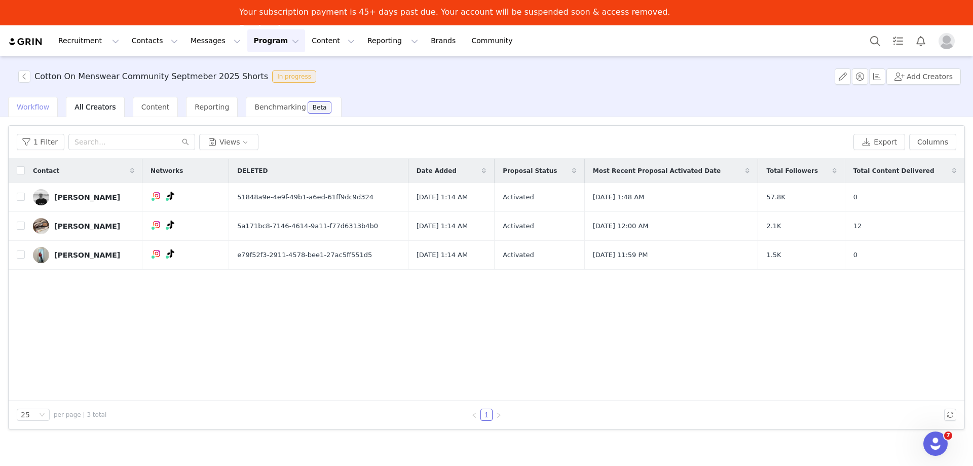
click at [33, 110] on span "Workflow" at bounding box center [33, 107] width 32 height 8
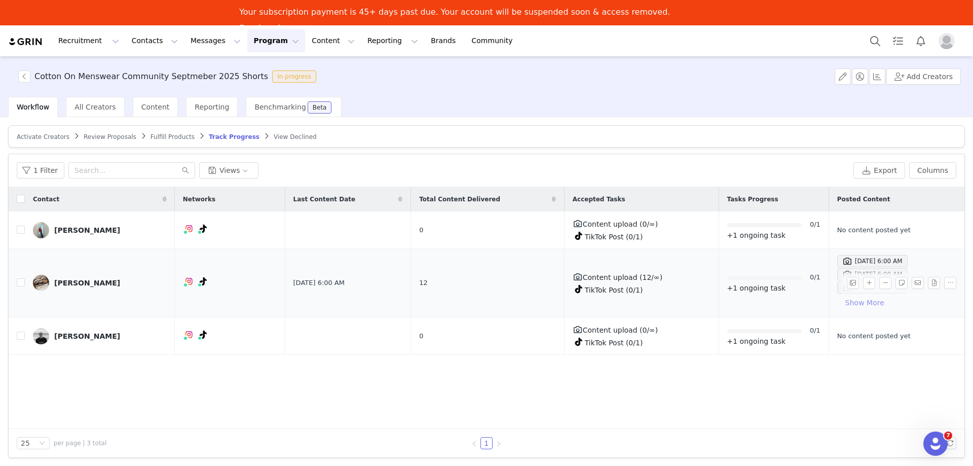
click at [837, 299] on button "Show More" at bounding box center [864, 302] width 55 height 16
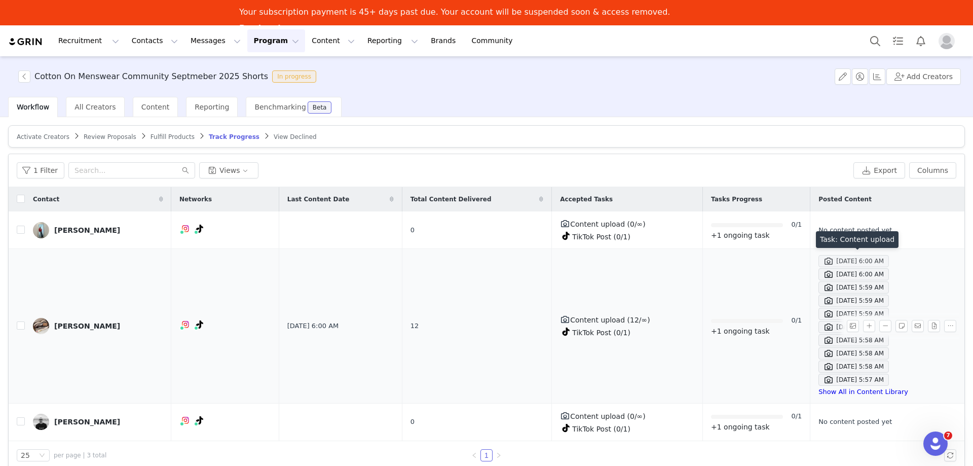
click at [831, 264] on div "[DATE] 6:00 AM" at bounding box center [854, 261] width 60 height 12
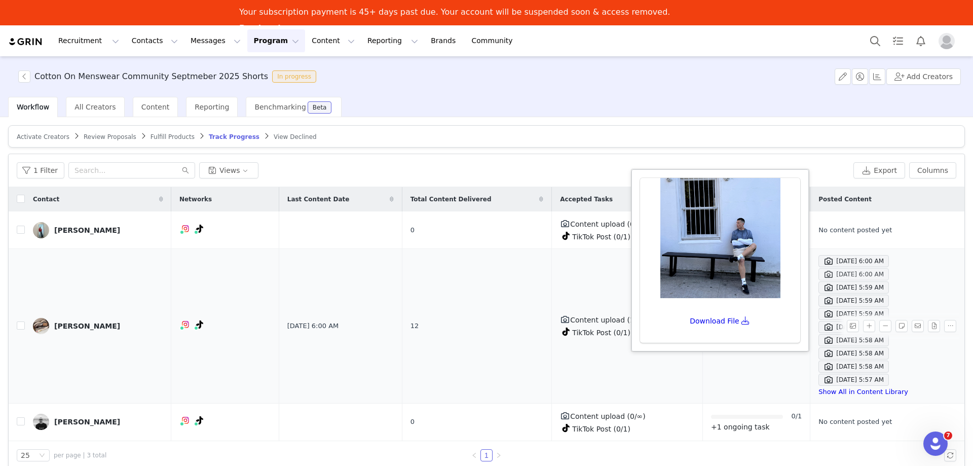
click at [834, 273] on div "[DATE] 6:00 AM" at bounding box center [854, 274] width 60 height 12
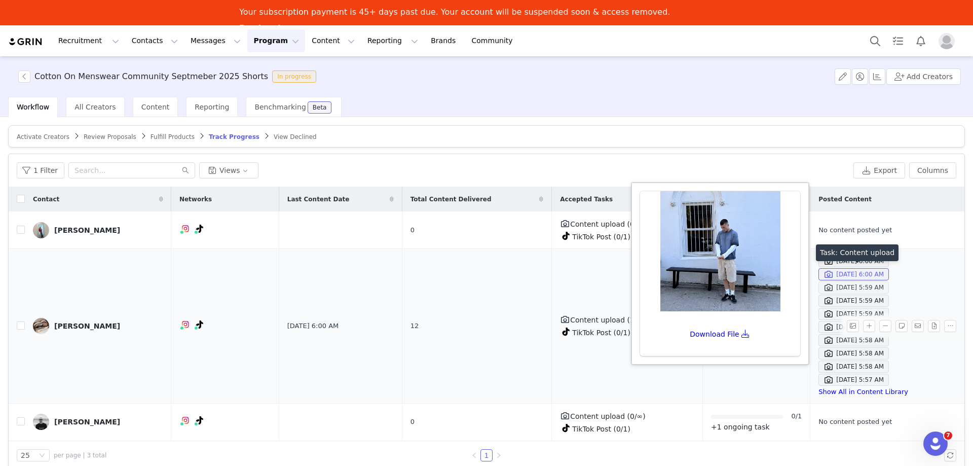
click at [832, 288] on div "[DATE] 5:59 AM" at bounding box center [854, 287] width 60 height 12
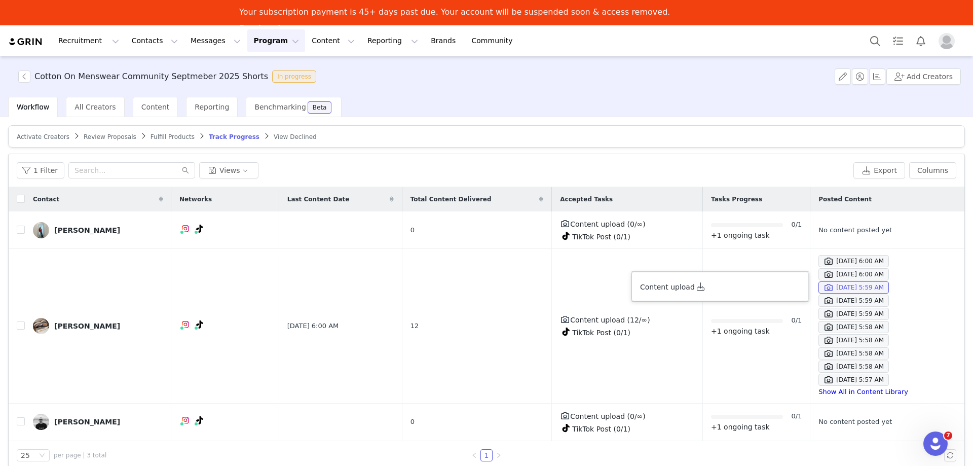
click at [679, 287] on link "Content upload" at bounding box center [673, 287] width 66 height 8
click at [835, 295] on div "[DATE] 5:59 AM" at bounding box center [854, 300] width 60 height 12
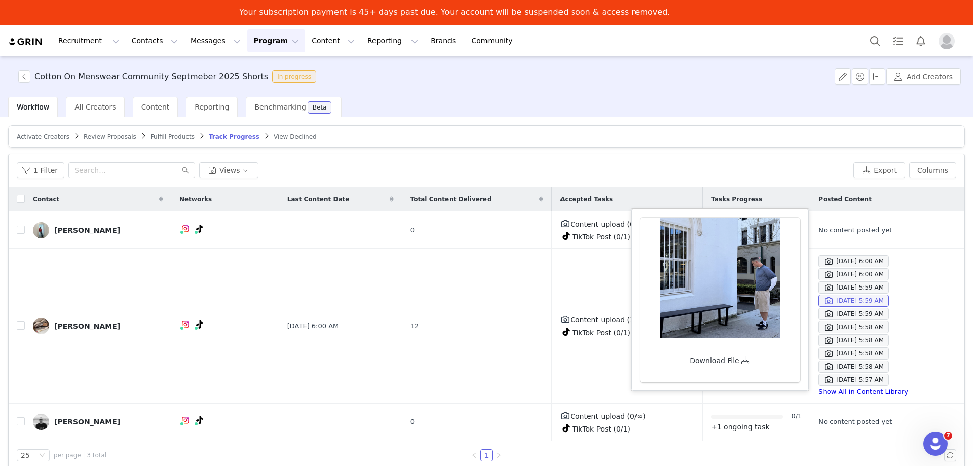
click at [731, 360] on link "Download File" at bounding box center [720, 360] width 60 height 8
click at [824, 312] on span at bounding box center [829, 314] width 10 height 12
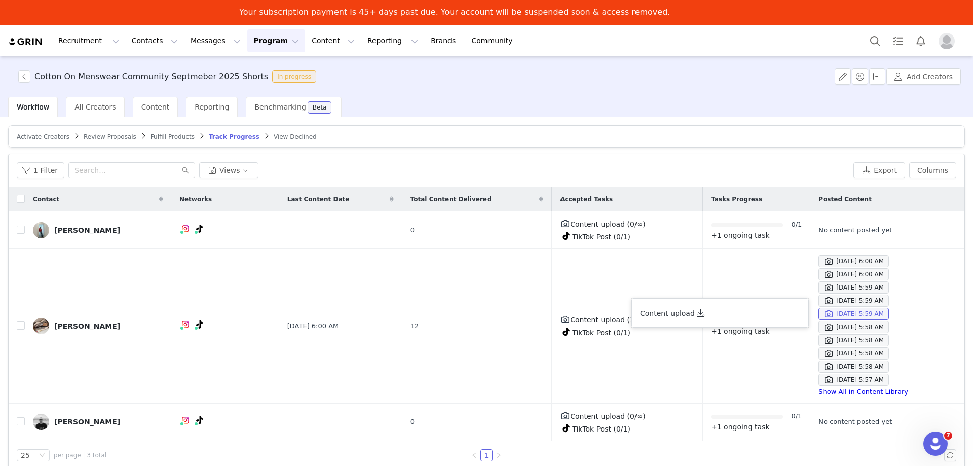
click at [677, 312] on link "Content upload" at bounding box center [673, 313] width 66 height 8
click at [825, 324] on span at bounding box center [829, 327] width 10 height 12
click at [666, 328] on link "Content upload" at bounding box center [673, 326] width 66 height 8
click at [824, 342] on span at bounding box center [829, 340] width 10 height 12
click at [689, 337] on link "Content upload" at bounding box center [673, 339] width 66 height 8
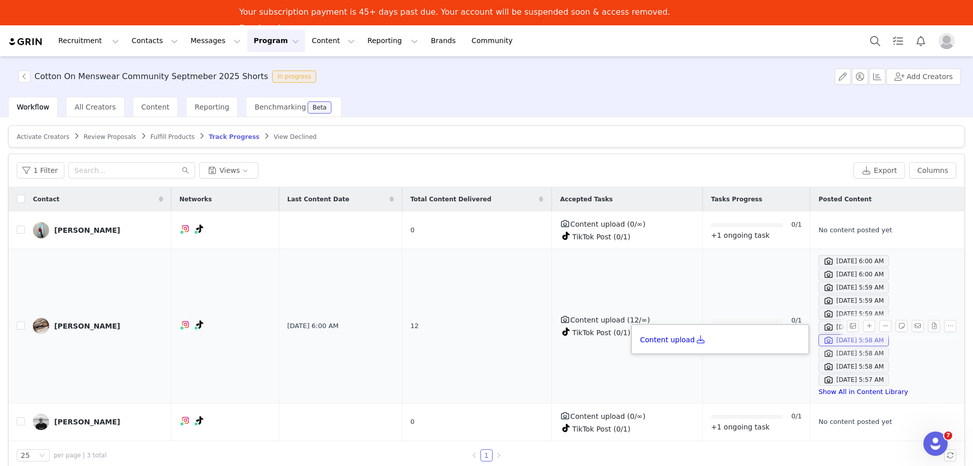
click at [828, 354] on div "[DATE] 5:58 AM" at bounding box center [854, 353] width 60 height 12
click at [686, 357] on article "Content upload" at bounding box center [719, 352] width 177 height 29
click at [686, 351] on link "Content upload" at bounding box center [673, 353] width 66 height 8
click at [838, 363] on div "[DATE] 5:58 AM" at bounding box center [854, 366] width 60 height 12
click at [668, 368] on link "Content upload" at bounding box center [673, 366] width 66 height 8
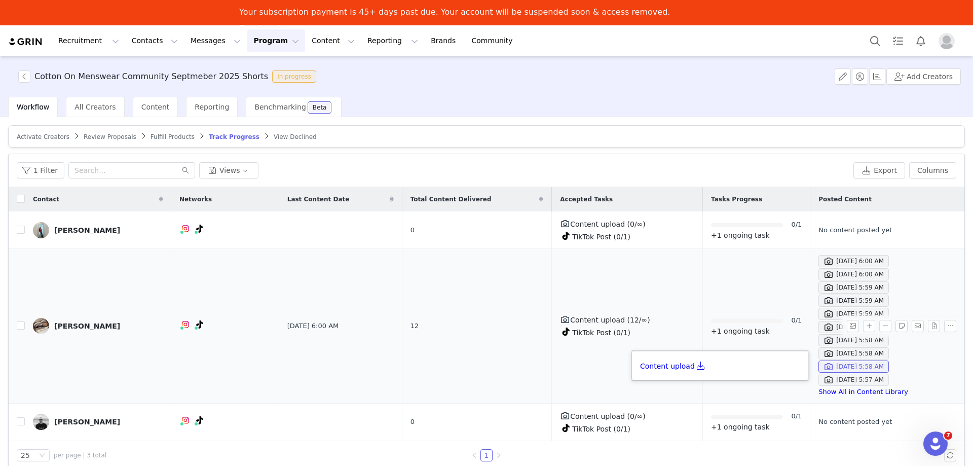
click at [824, 377] on span at bounding box center [829, 379] width 10 height 12
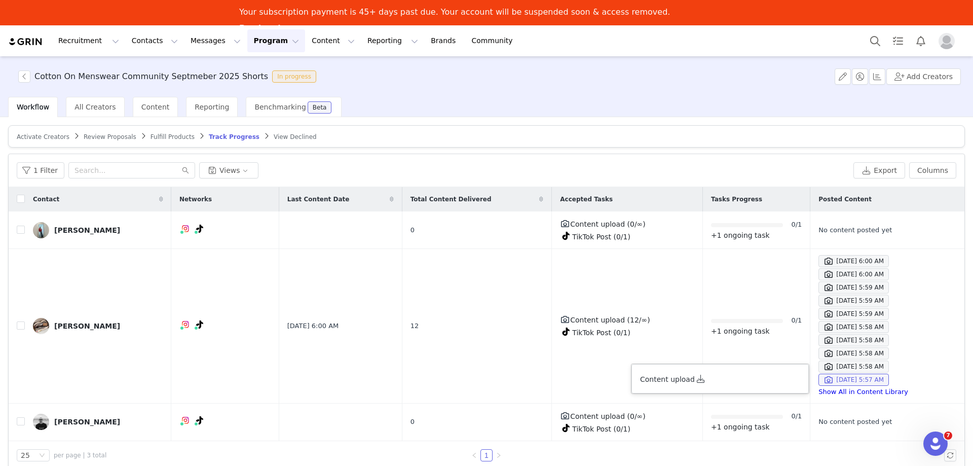
click at [674, 381] on link "Content upload" at bounding box center [673, 379] width 66 height 8
click at [837, 390] on link "Show All in Content Library" at bounding box center [863, 392] width 90 height 8
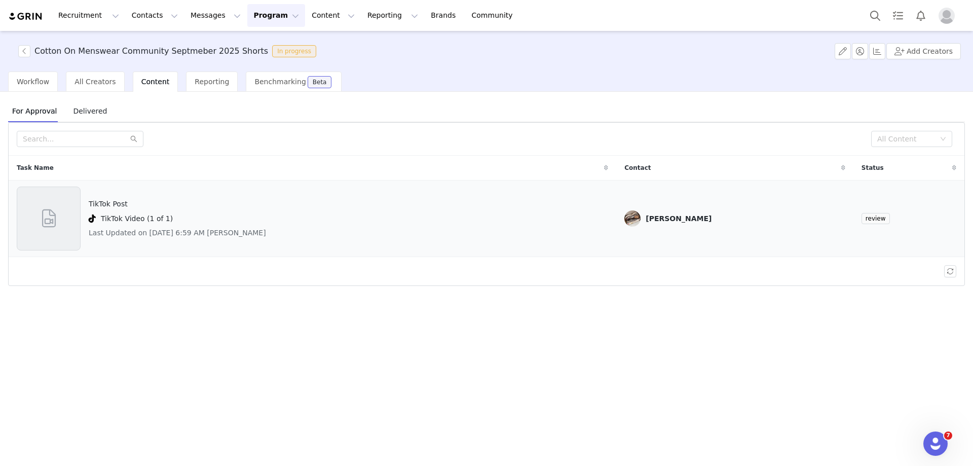
click at [65, 216] on div at bounding box center [49, 218] width 64 height 64
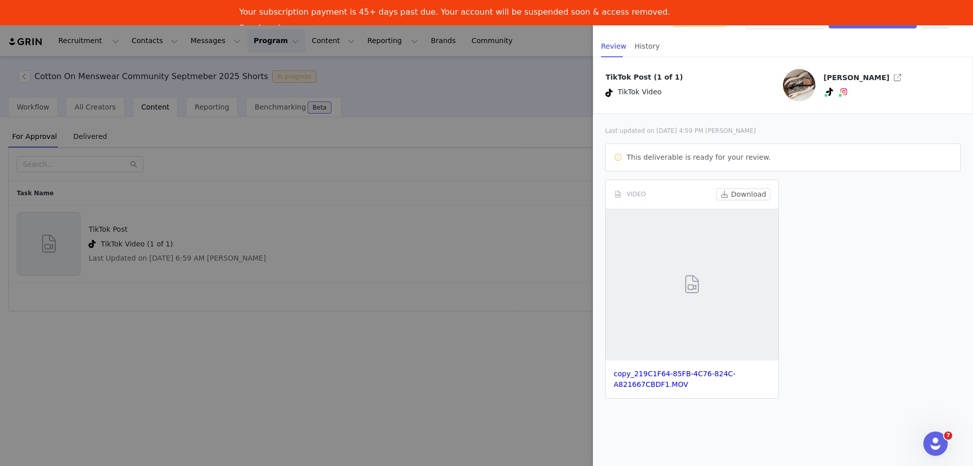
click at [668, 189] on div "VIDEO Download" at bounding box center [692, 194] width 173 height 28
click at [623, 192] on div "VIDEO" at bounding box center [630, 194] width 32 height 12
click at [717, 272] on div at bounding box center [692, 284] width 173 height 152
click at [679, 276] on div at bounding box center [692, 284] width 173 height 152
click at [634, 44] on div "History" at bounding box center [646, 46] width 25 height 23
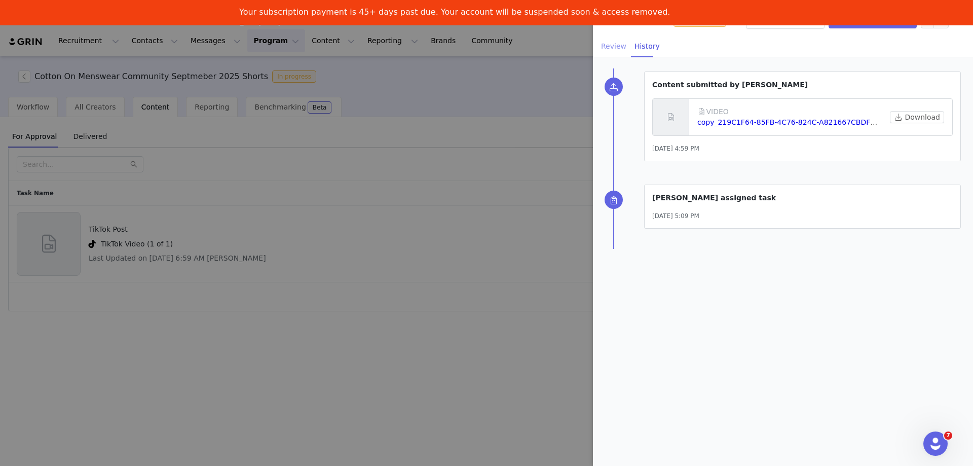
click at [617, 44] on div "Review" at bounding box center [613, 46] width 25 height 23
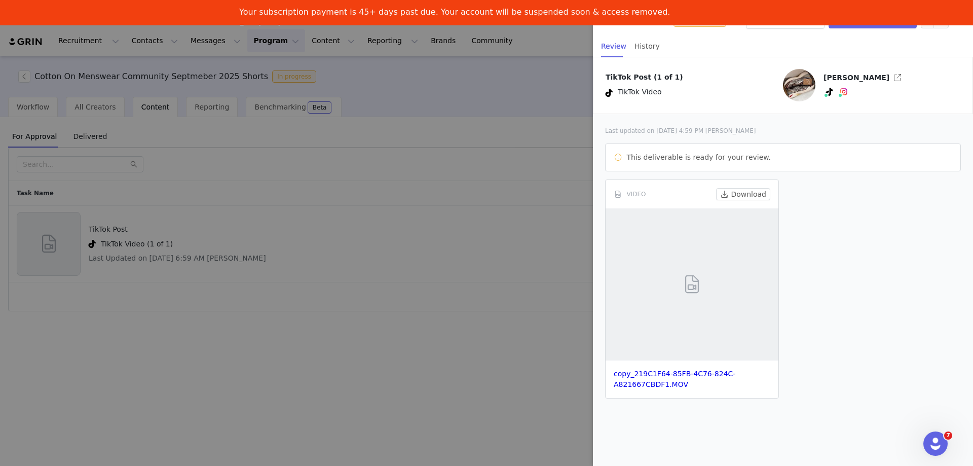
click at [316, 326] on div at bounding box center [486, 233] width 973 height 466
